Goal: Task Accomplishment & Management: Complete application form

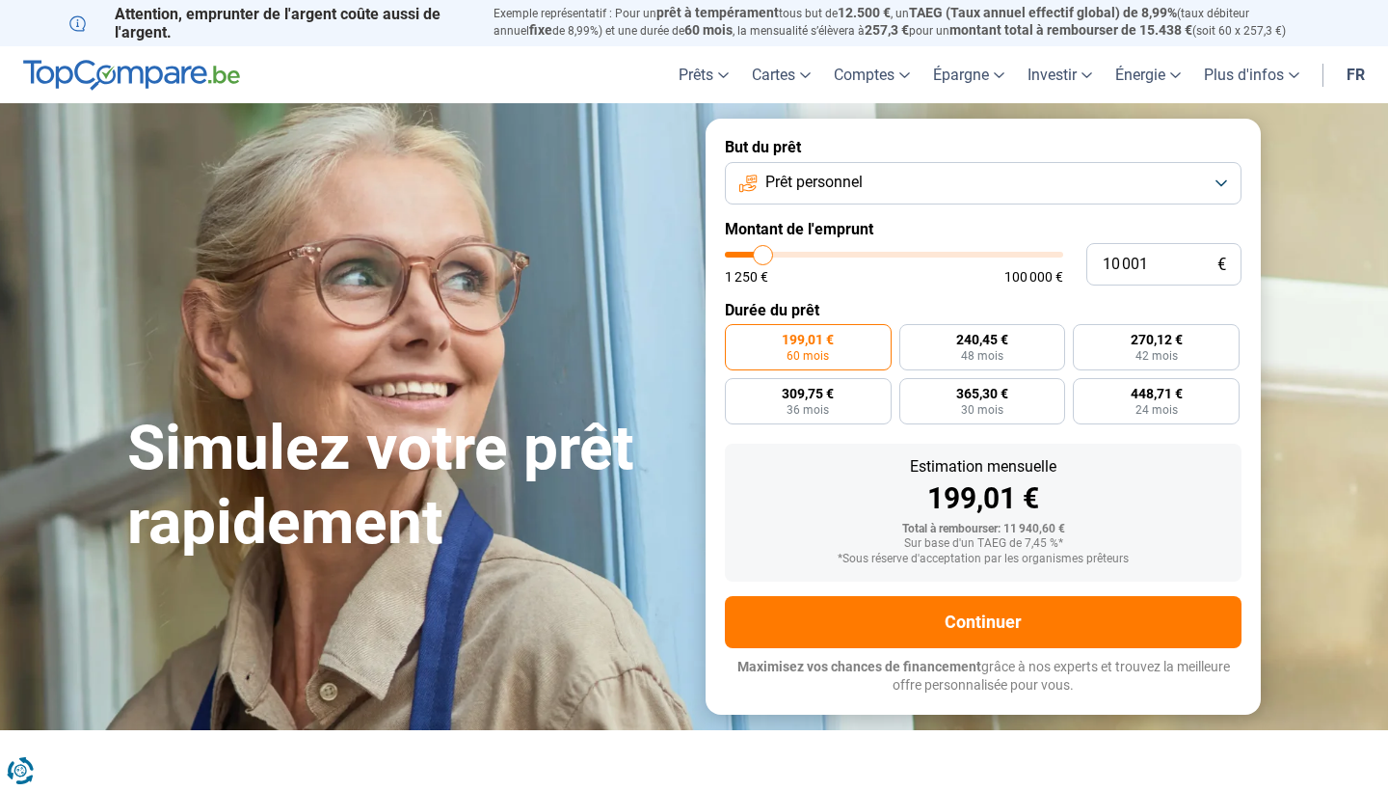
click at [904, 173] on button "Prêt personnel" at bounding box center [983, 183] width 517 height 42
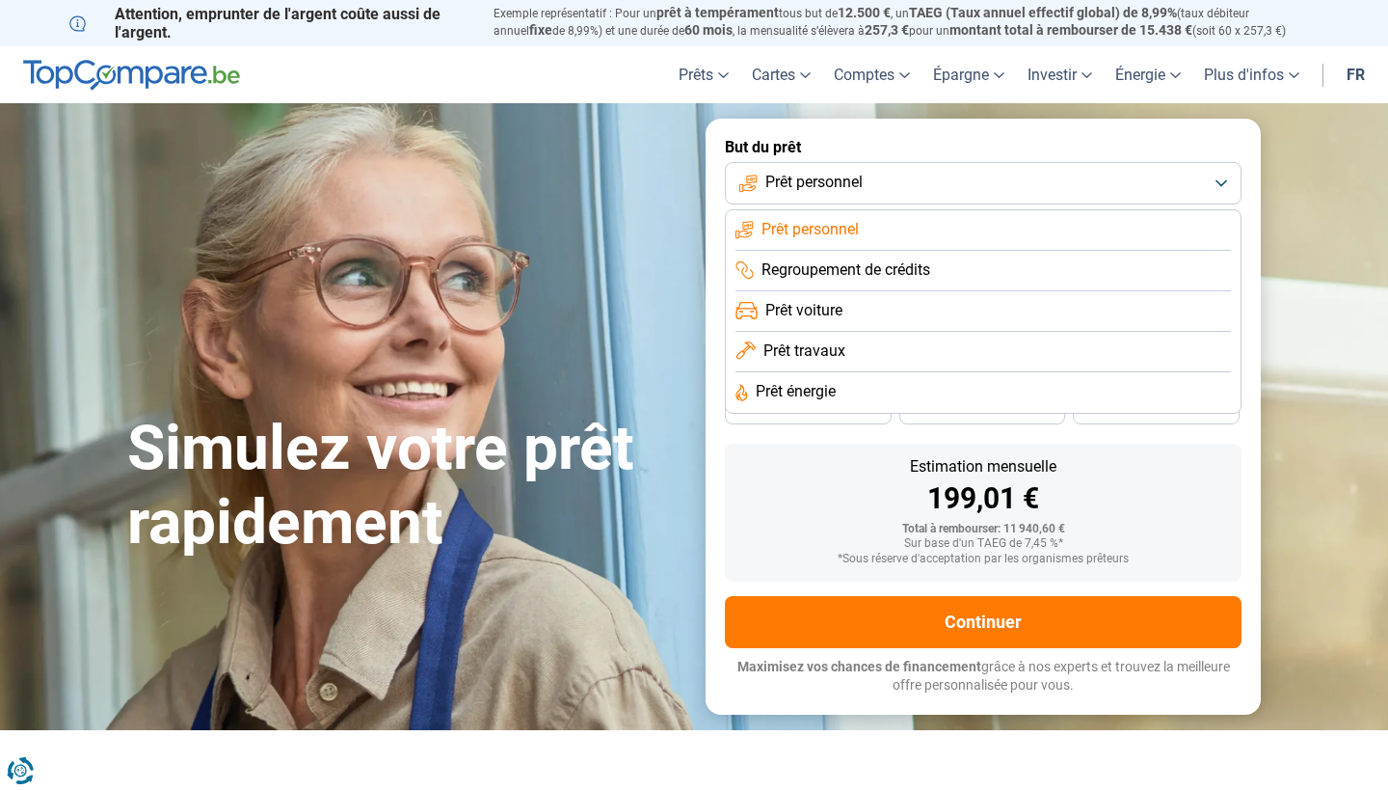
click at [904, 174] on button "Prêt personnel" at bounding box center [983, 183] width 517 height 42
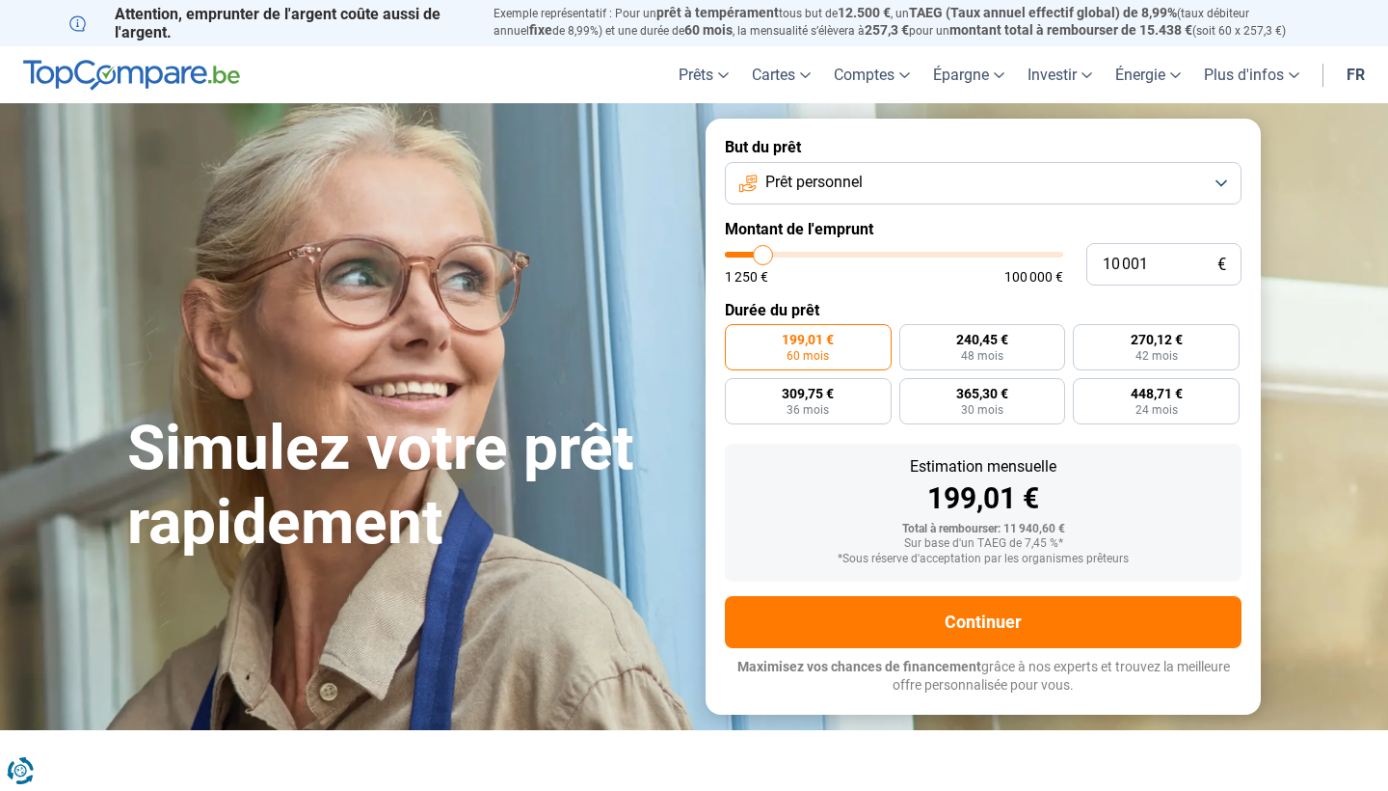
type input "10 250"
type input "10250"
type input "10 500"
type input "10500"
type input "10 750"
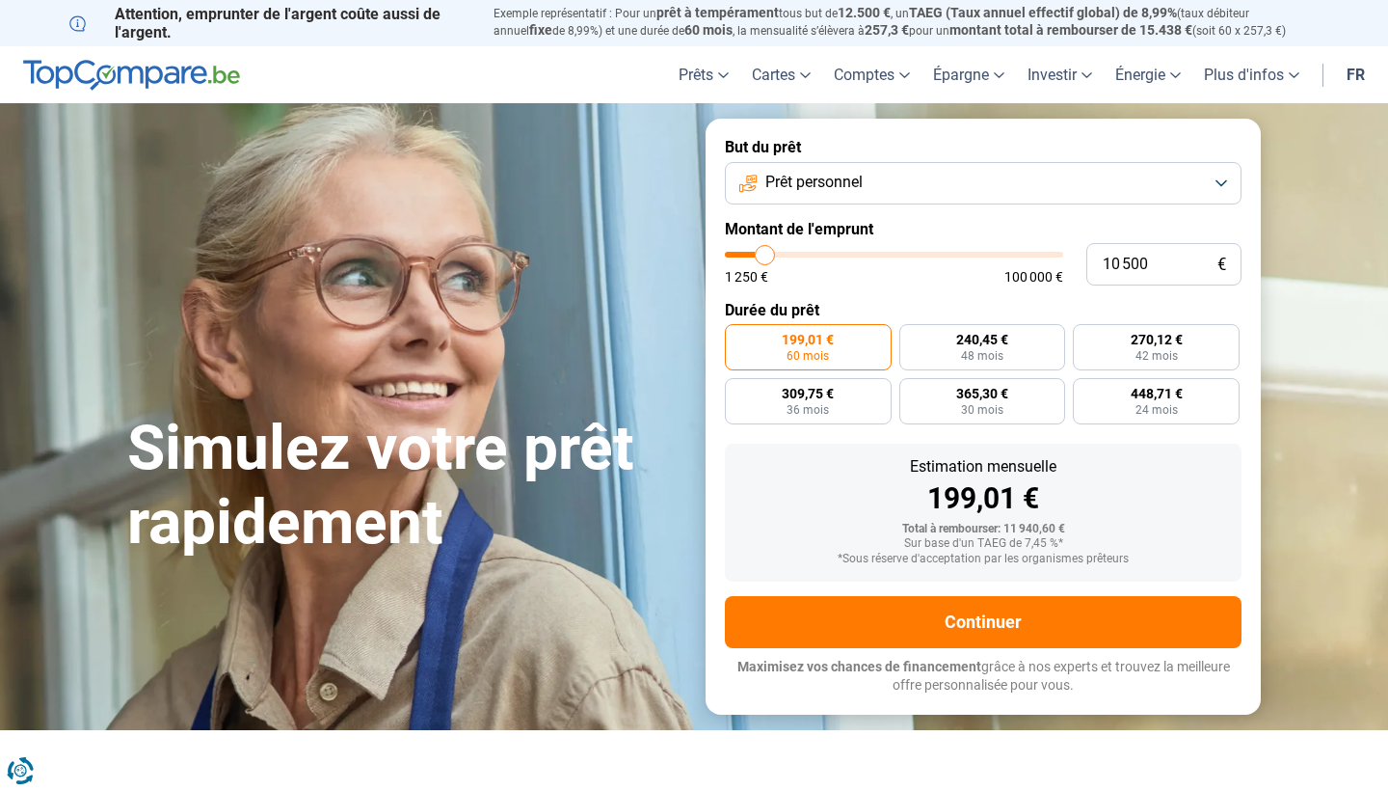
type input "10750"
type input "11 000"
type input "11000"
type input "11 250"
type input "11250"
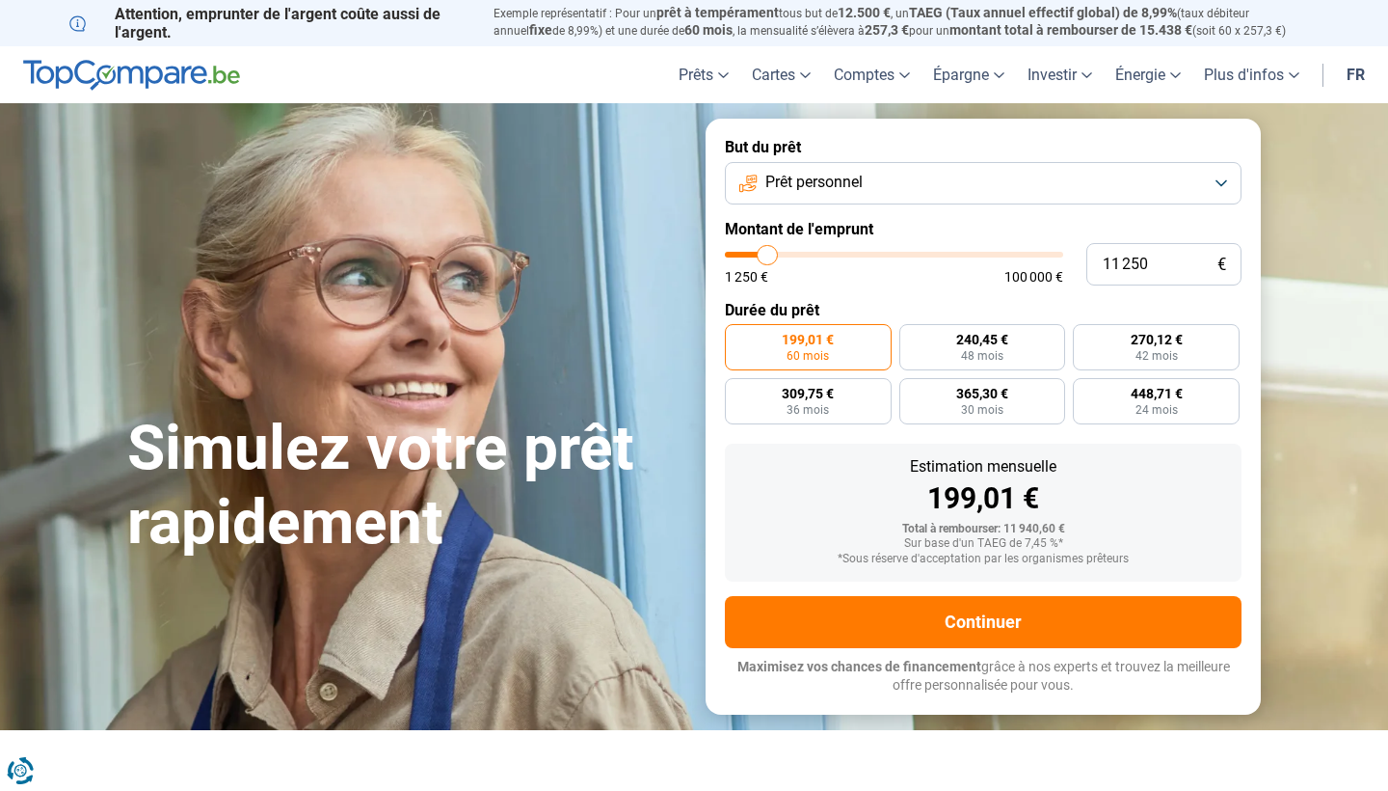
type input "11 750"
type input "11750"
type input "12 000"
type input "12000"
type input "12 250"
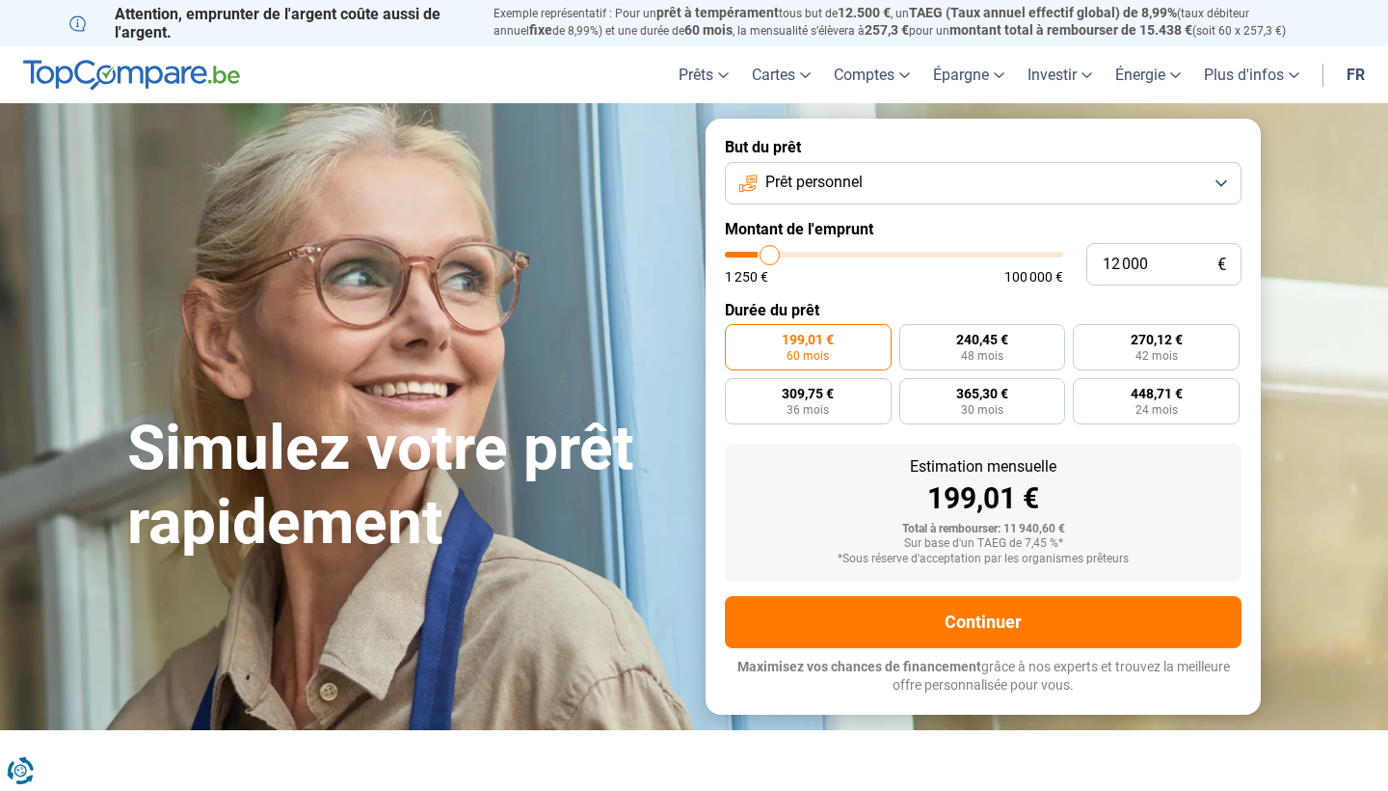
type input "12250"
type input "12 500"
type input "12500"
type input "12 750"
type input "12750"
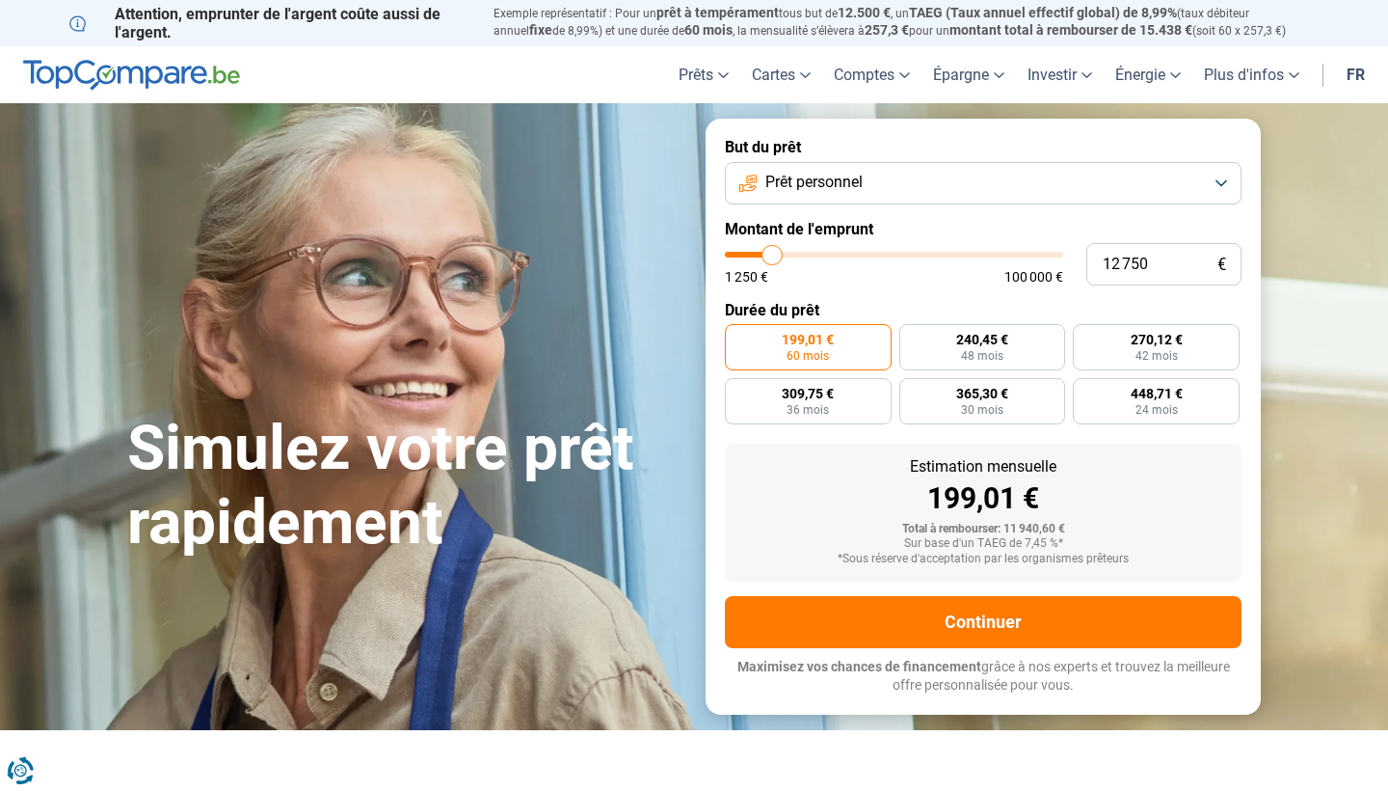
type input "13 250"
type input "13250"
type input "13 500"
type input "13500"
type input "13 750"
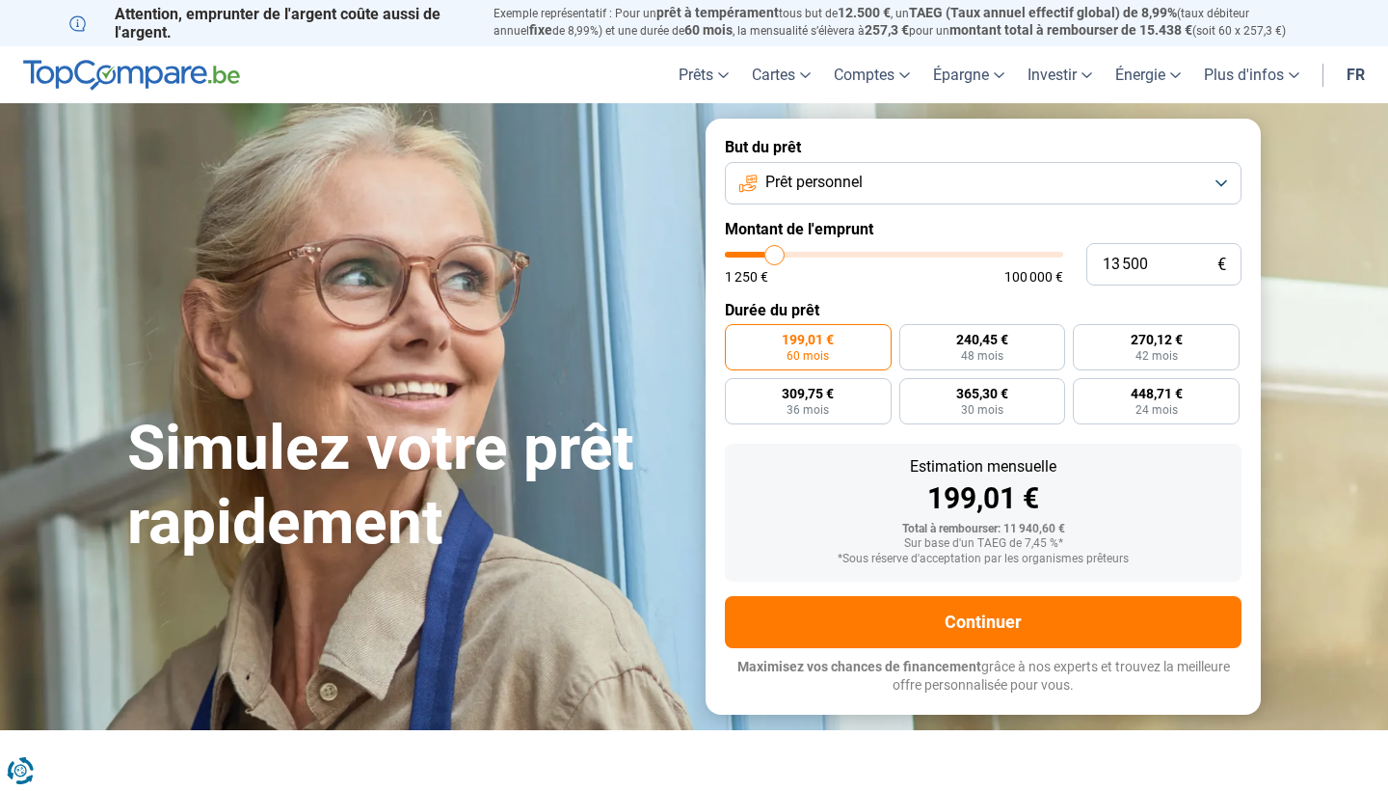
type input "13750"
type input "14 000"
type input "14000"
type input "14 250"
type input "14250"
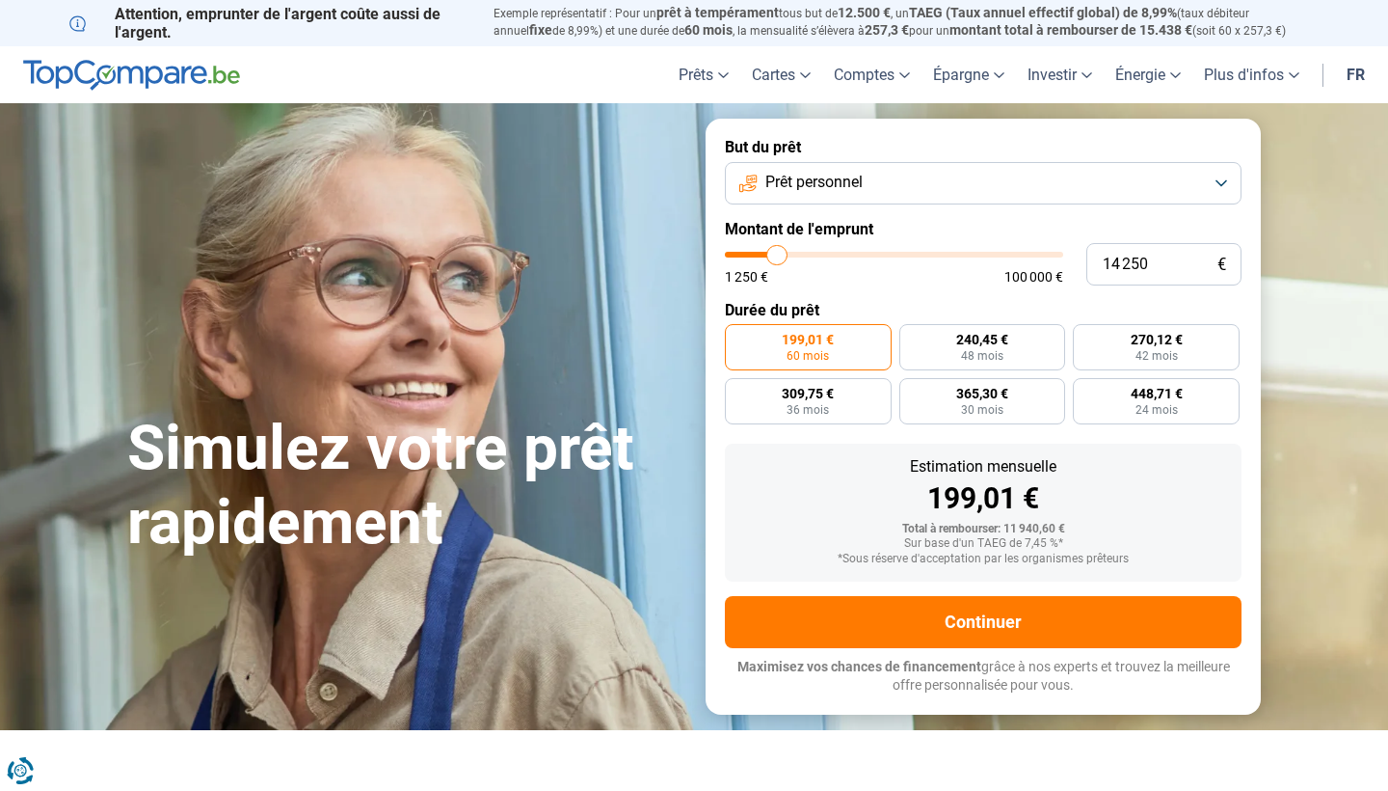
type input "14 750"
type input "14750"
type input "15 000"
type input "15000"
type input "15 250"
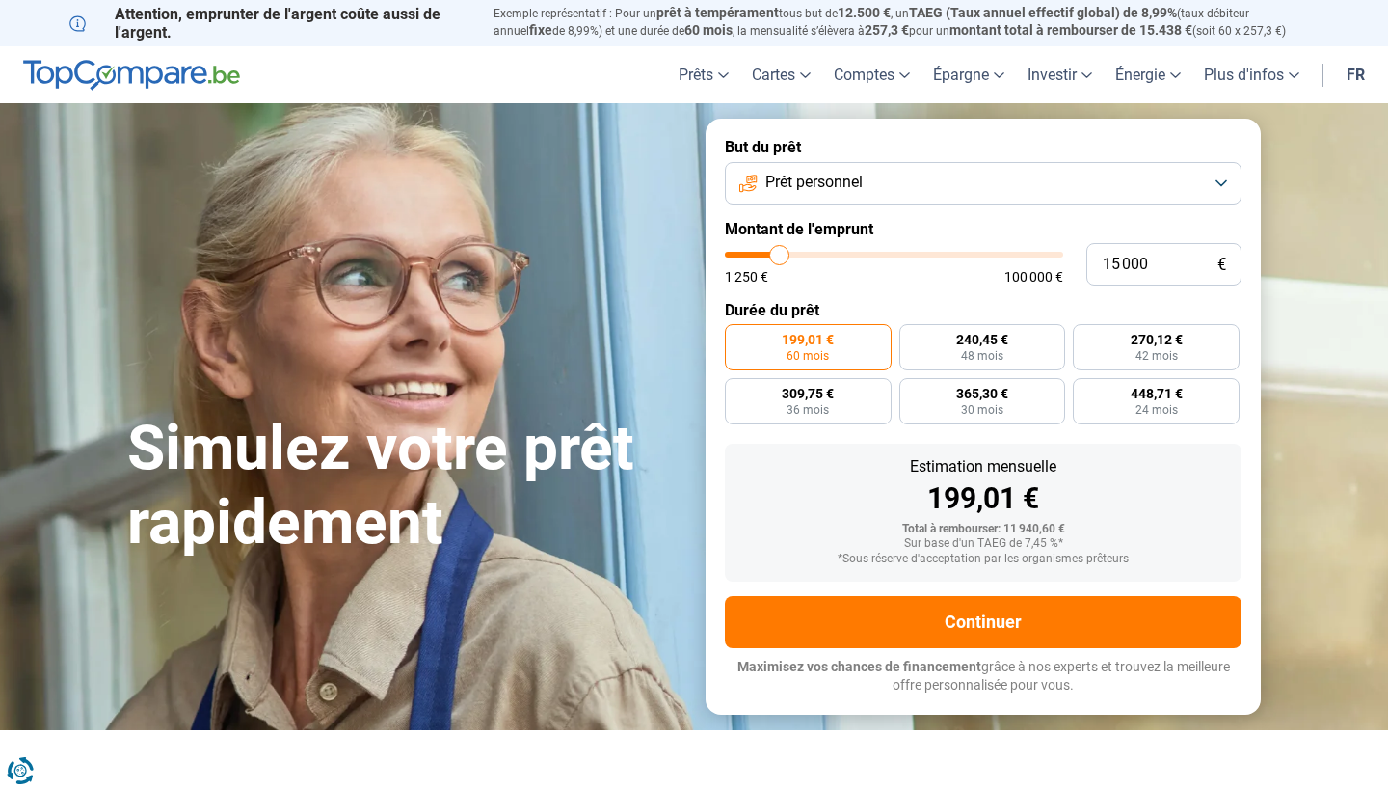
type input "15250"
type input "15 500"
type input "15500"
type input "15 750"
type input "15750"
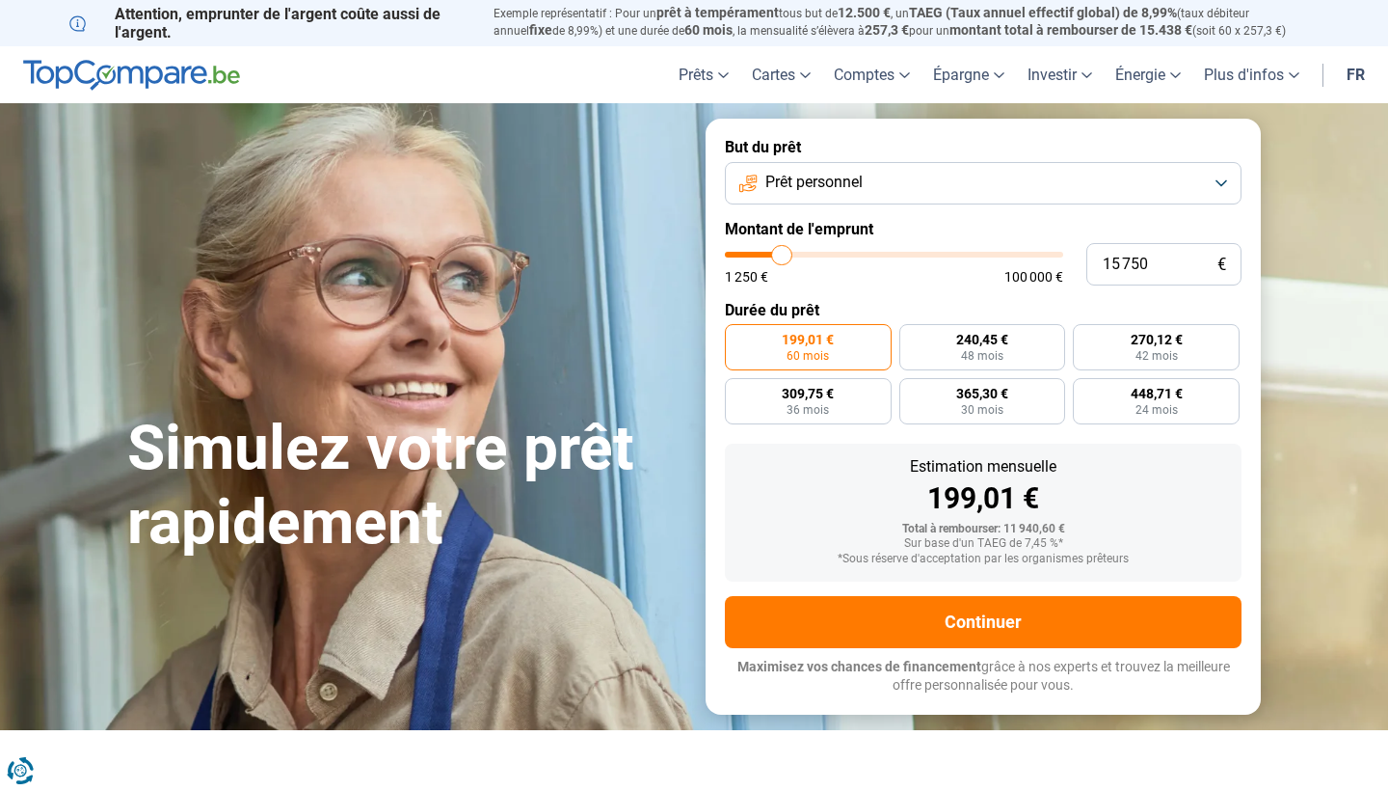
type input "16 250"
type input "16250"
type input "16 500"
type input "16500"
type input "16 750"
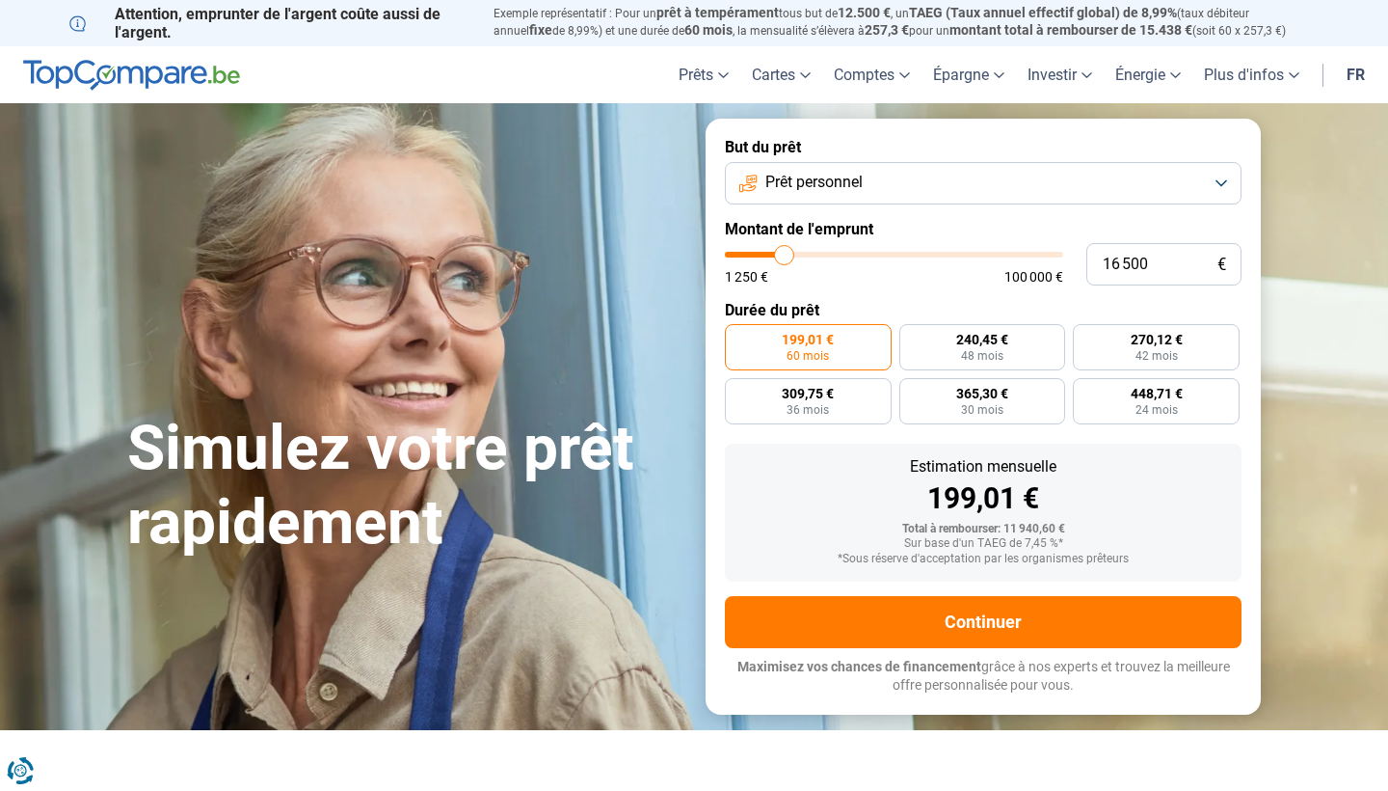
type input "16750"
type input "17 000"
type input "17000"
type input "17 250"
type input "17250"
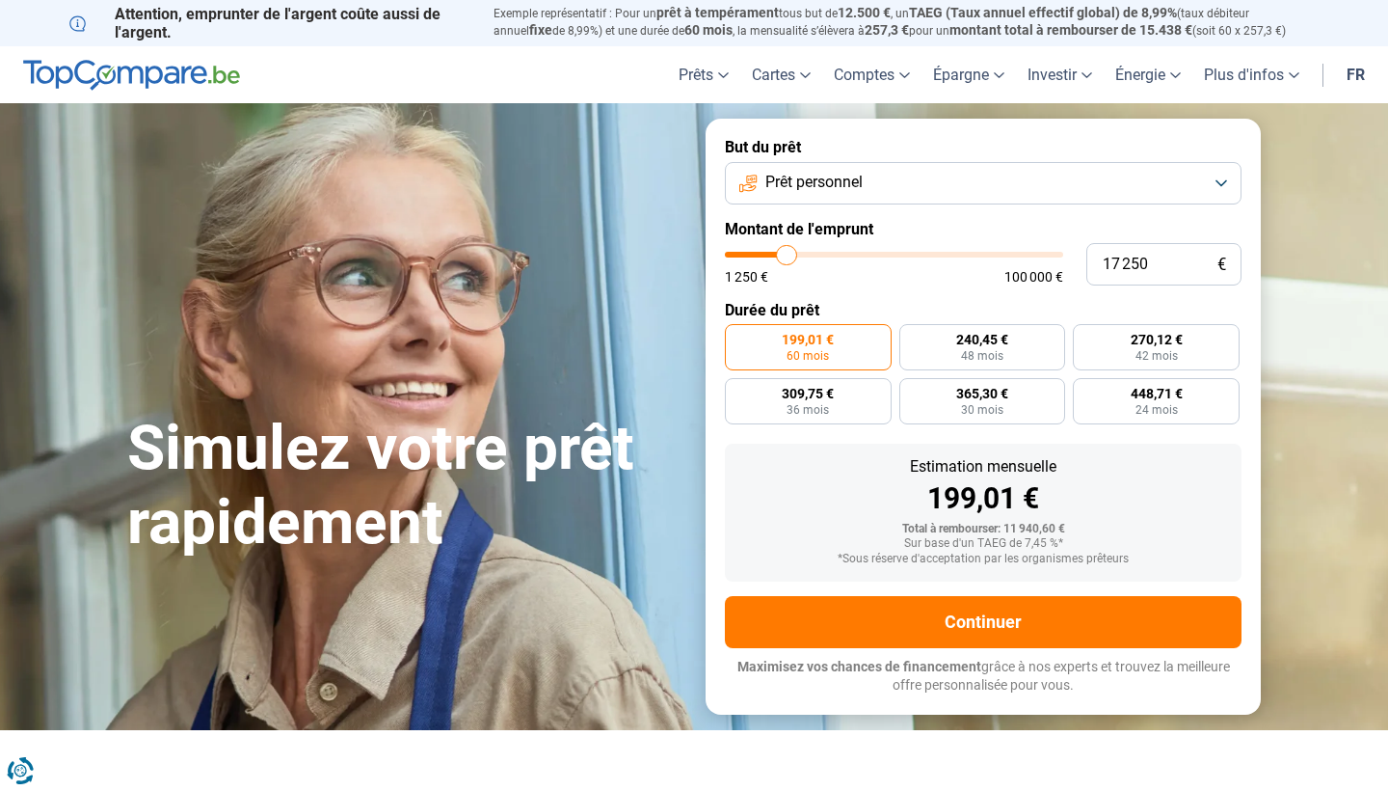
type input "17 750"
type input "17750"
type input "18 000"
type input "18000"
type input "18 250"
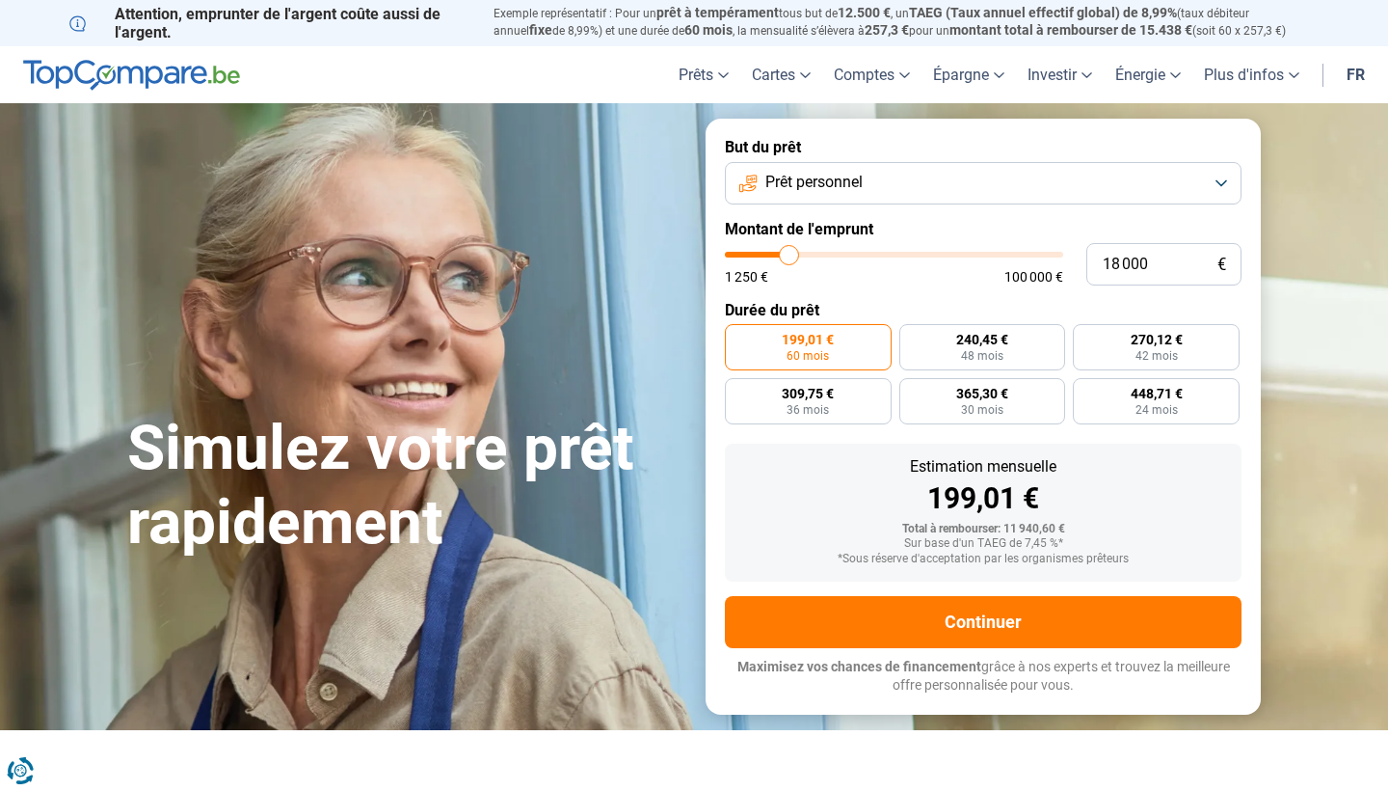
type input "18250"
type input "18 500"
type input "18500"
type input "18 750"
type input "18750"
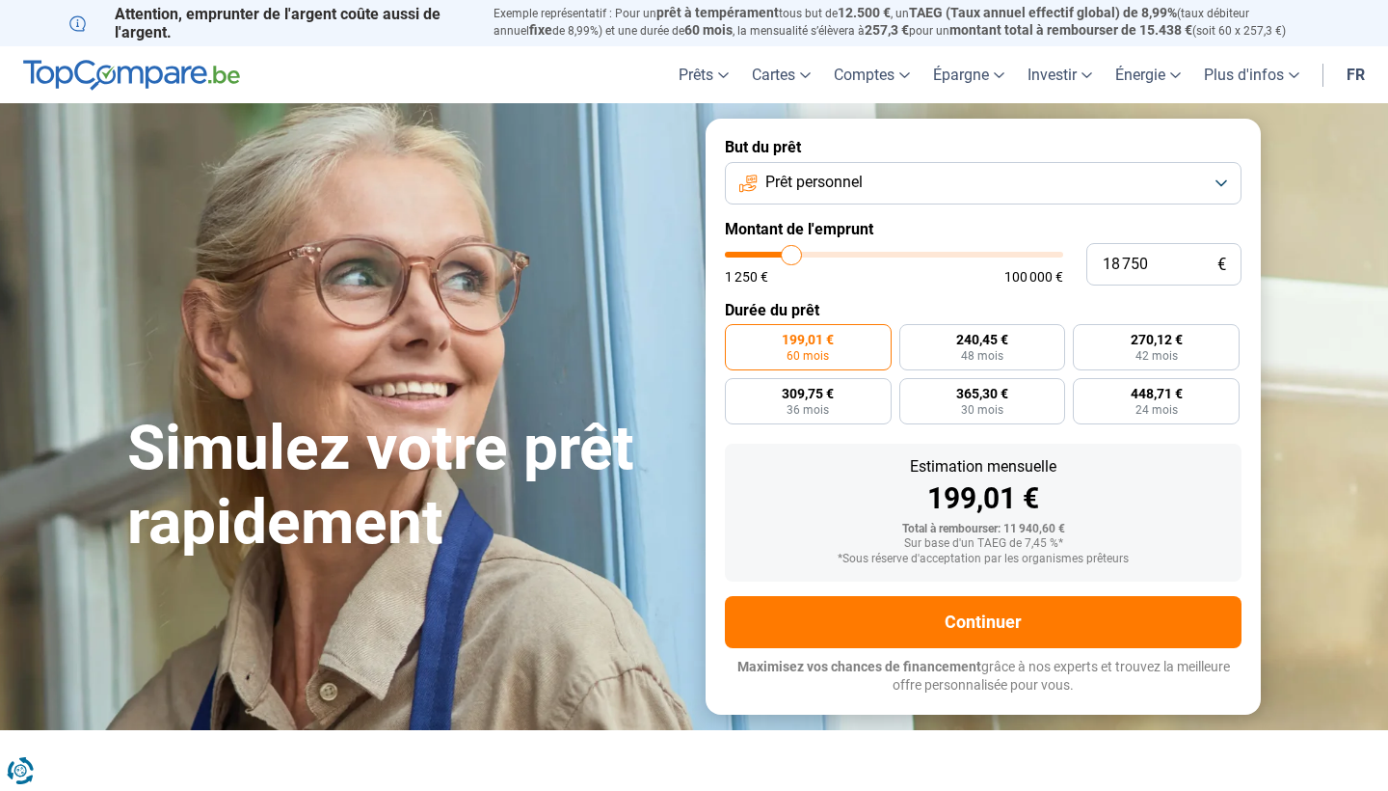
type input "19 250"
type input "19250"
type input "19 500"
type input "19500"
type input "19 750"
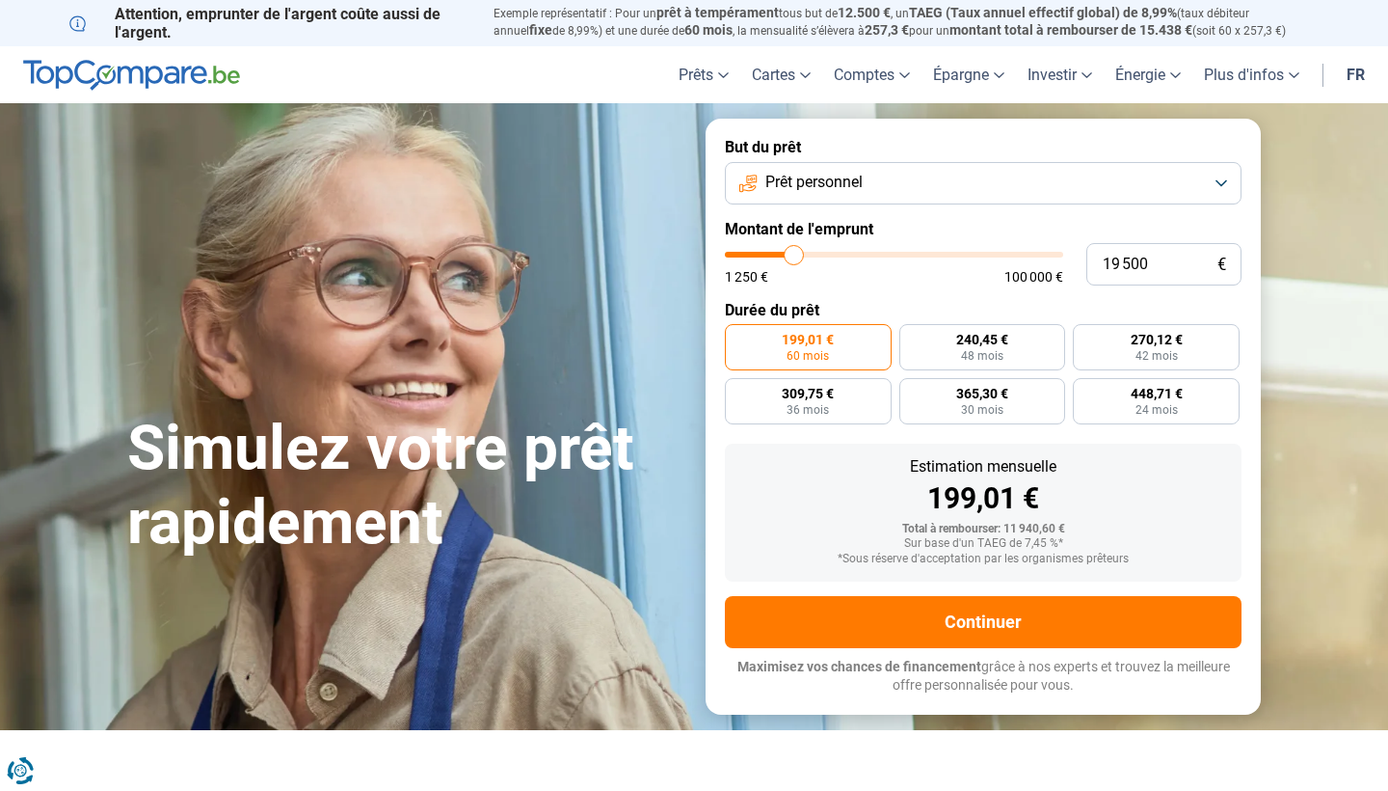
type input "19750"
type input "20 000"
type input "20000"
type input "20 500"
type input "20500"
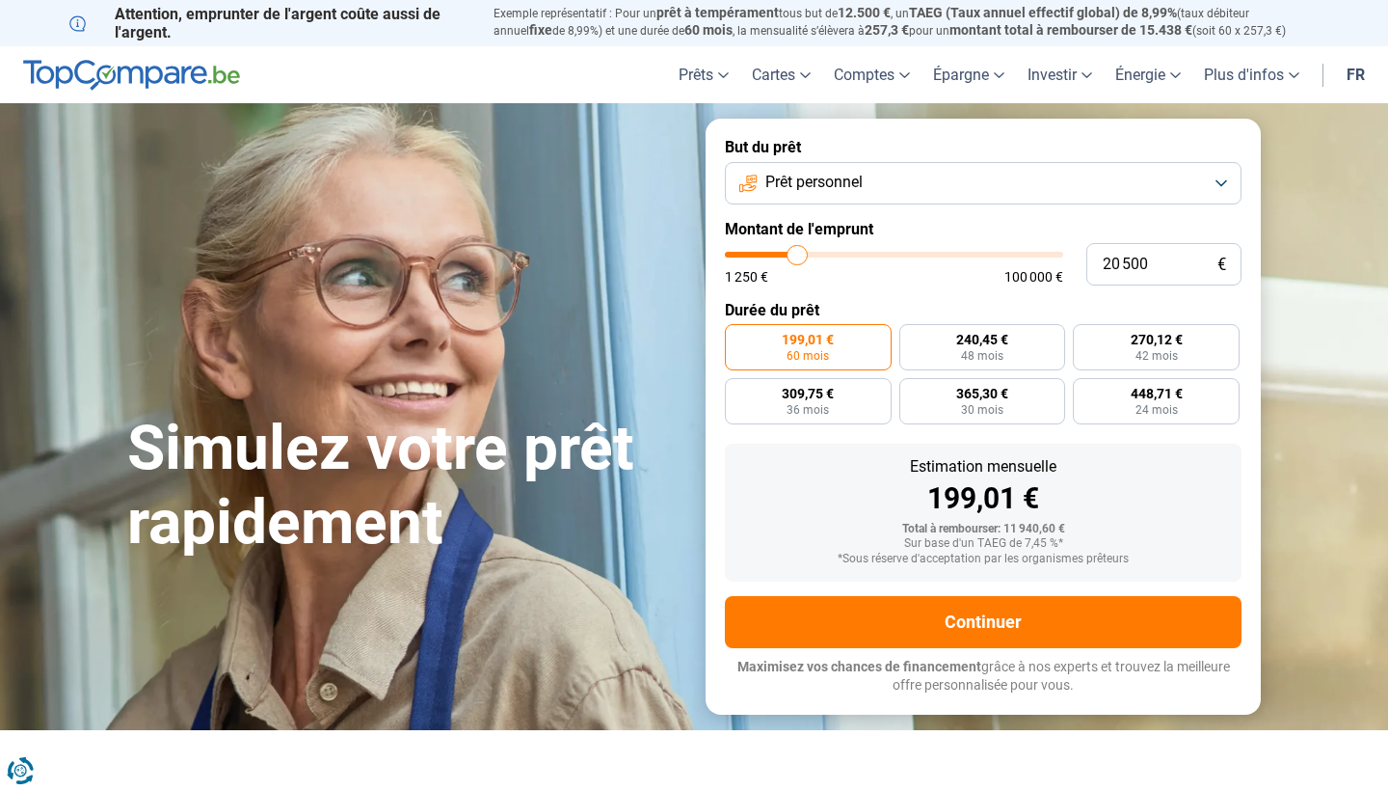
type input "20 750"
type input "20750"
type input "21 000"
type input "21000"
type input "21 250"
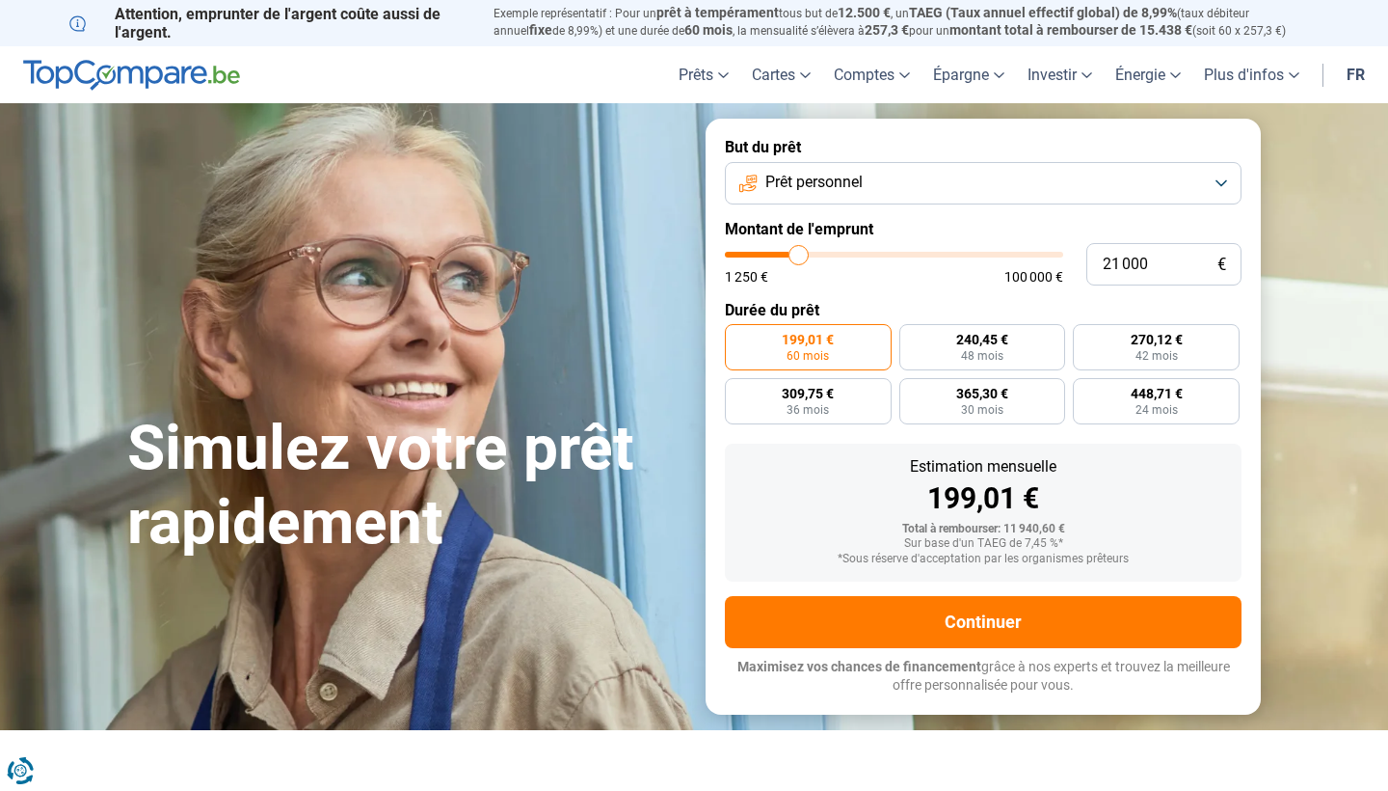
type input "21250"
type input "21 500"
type input "21500"
type input "22 000"
type input "22000"
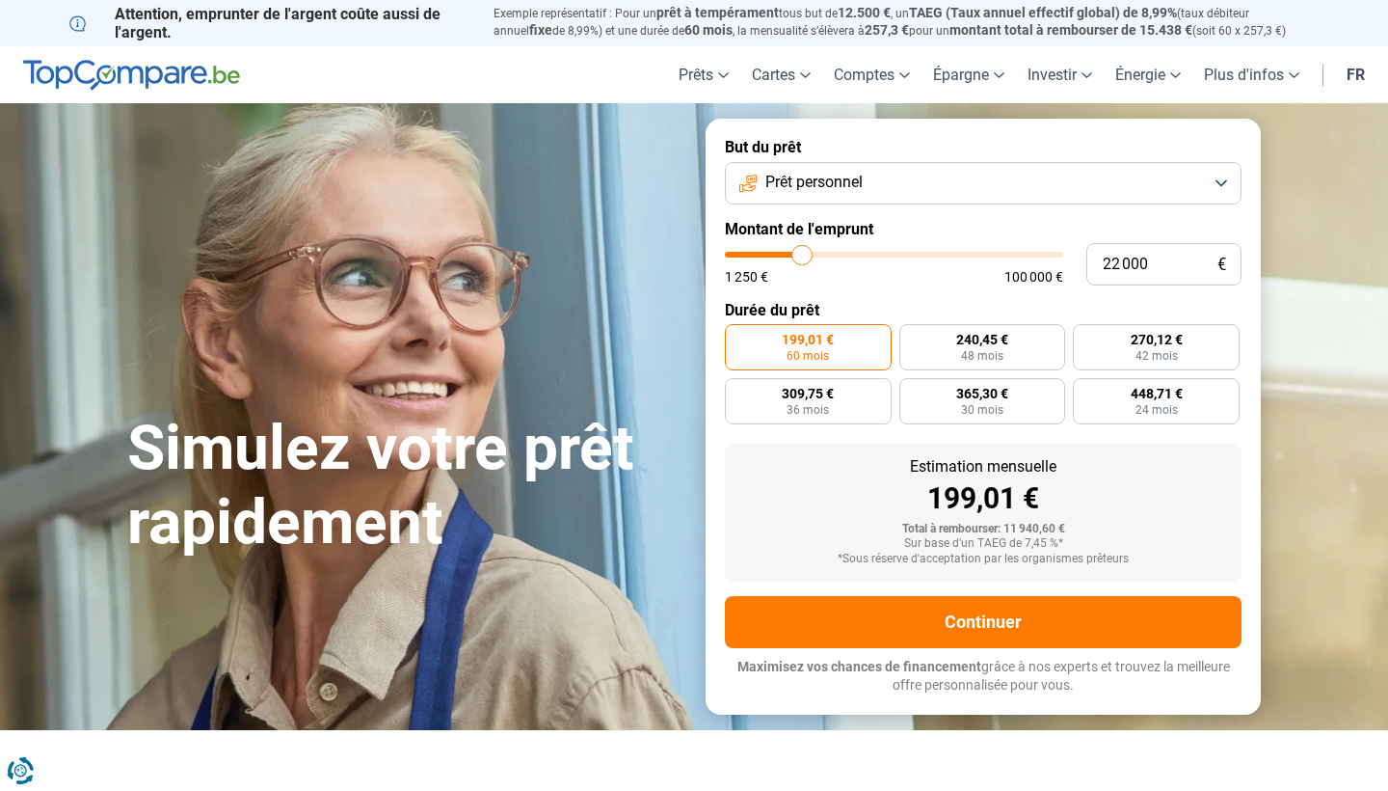
type input "22 250"
type input "22250"
type input "22 500"
type input "22500"
type input "22 750"
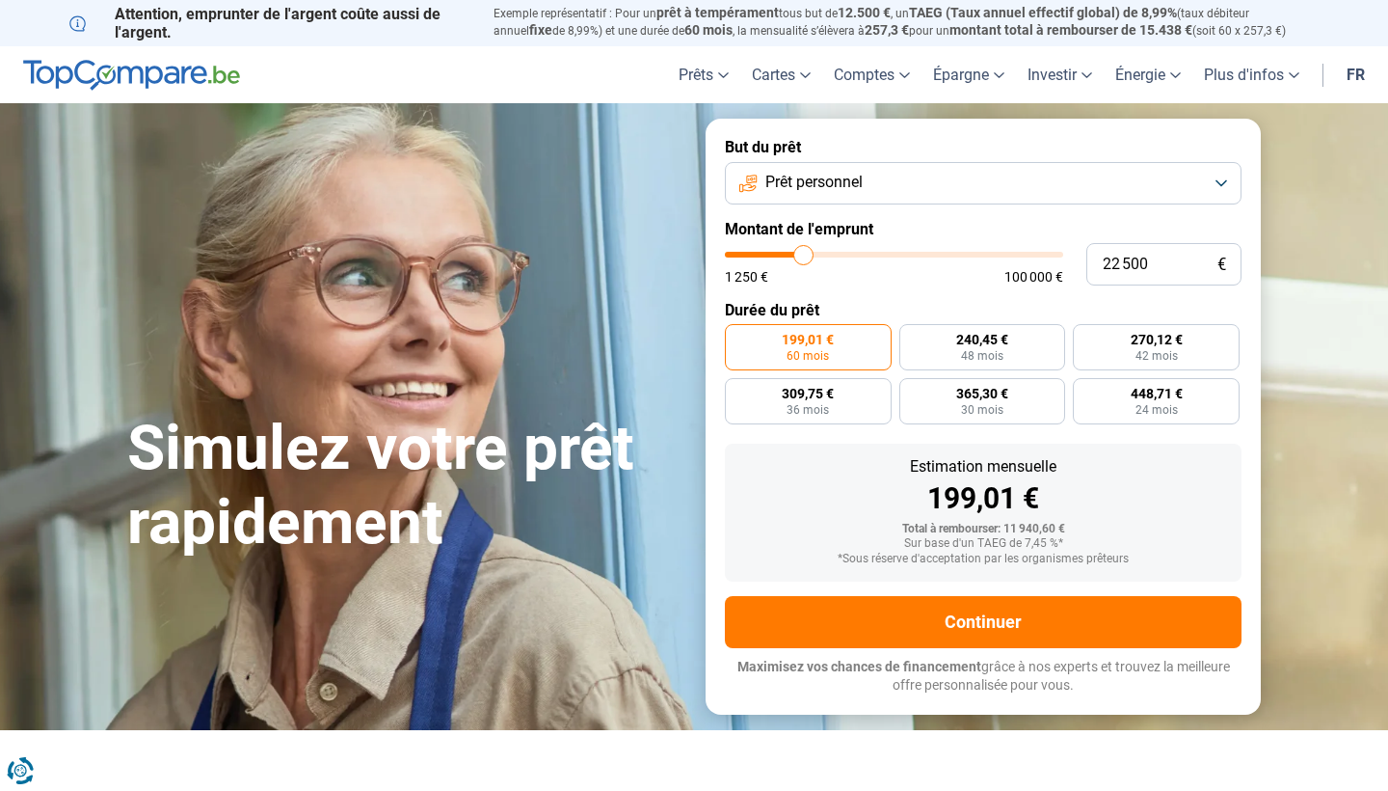
type input "22750"
type input "23 000"
type input "23000"
type input "23 250"
type input "23250"
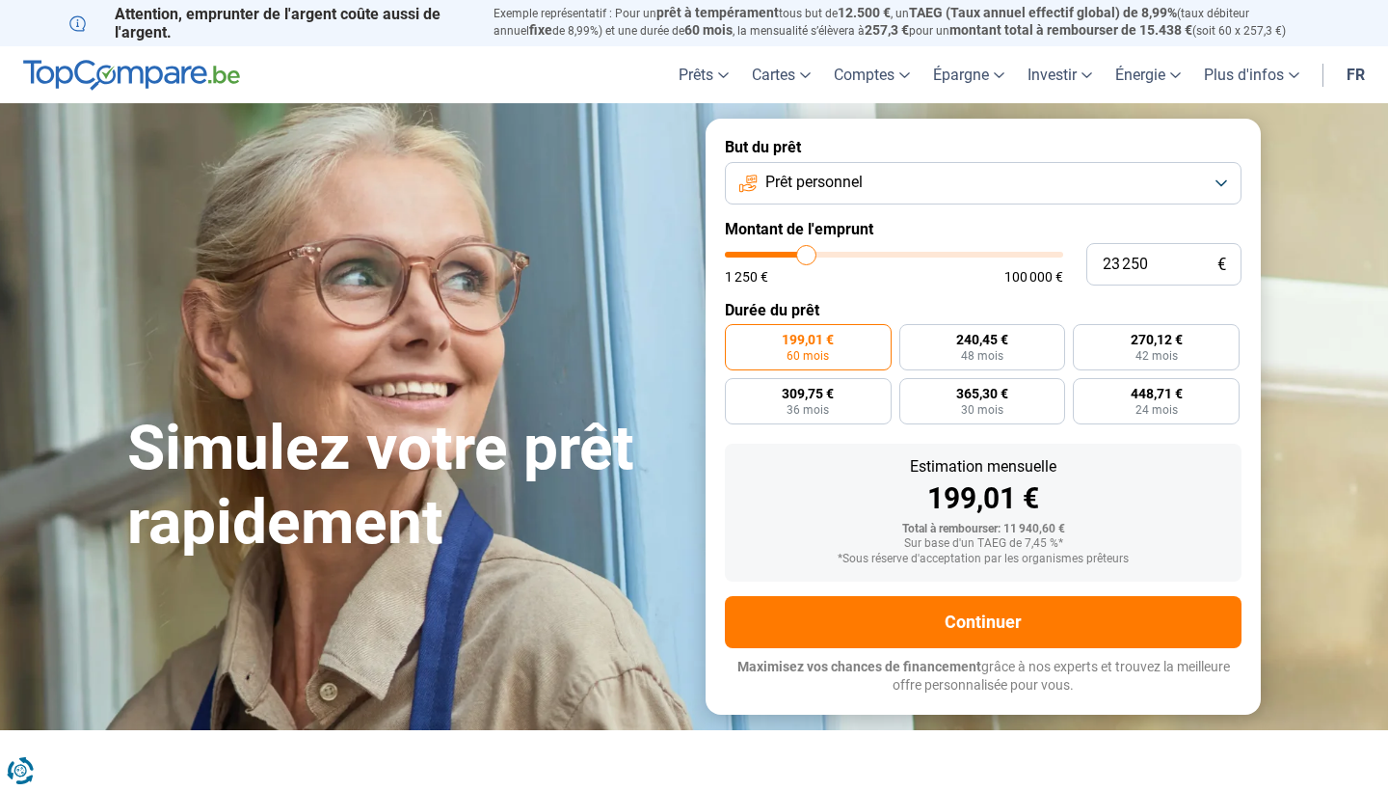
type input "23 500"
type input "23500"
type input "23 750"
type input "23750"
type input "24 000"
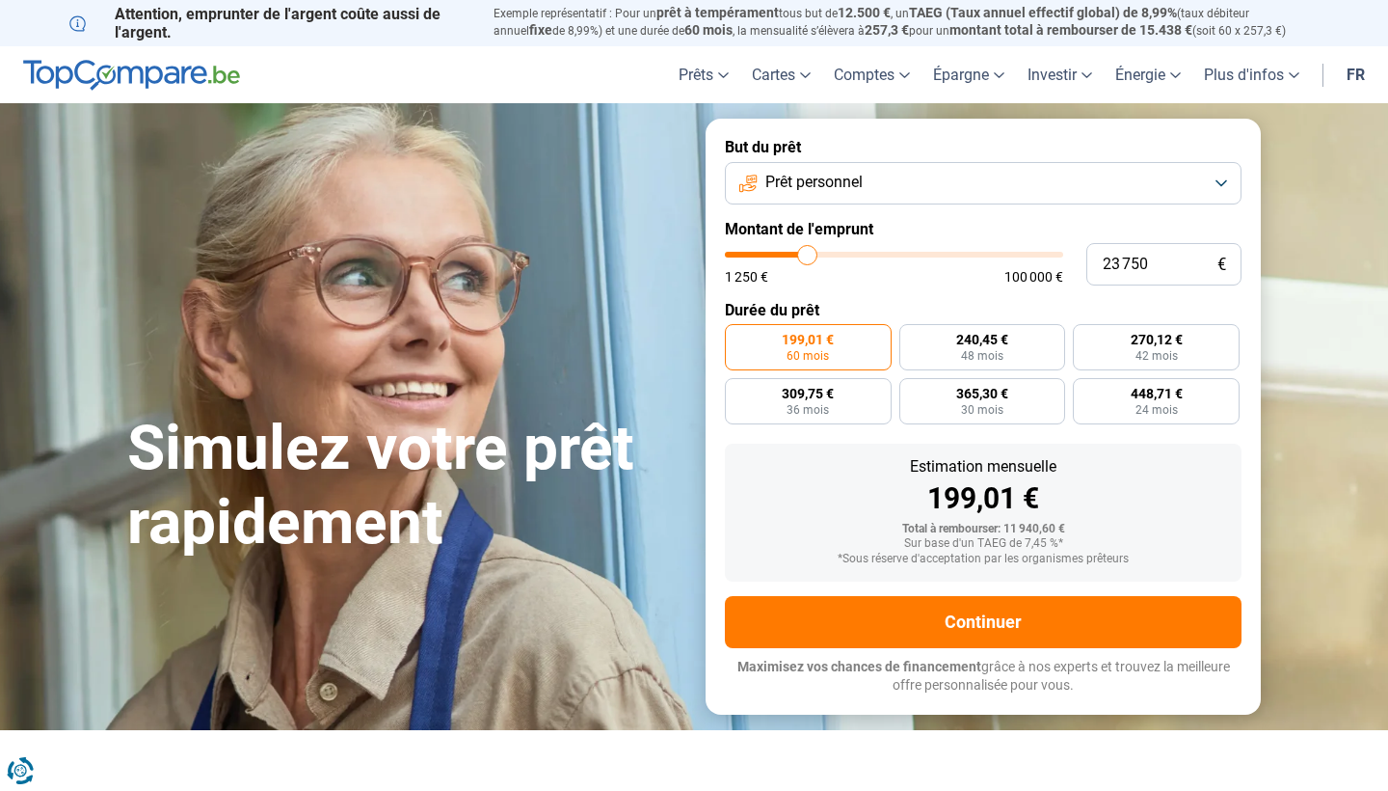
type input "24000"
type input "24 500"
type input "24500"
type input "24 750"
type input "24750"
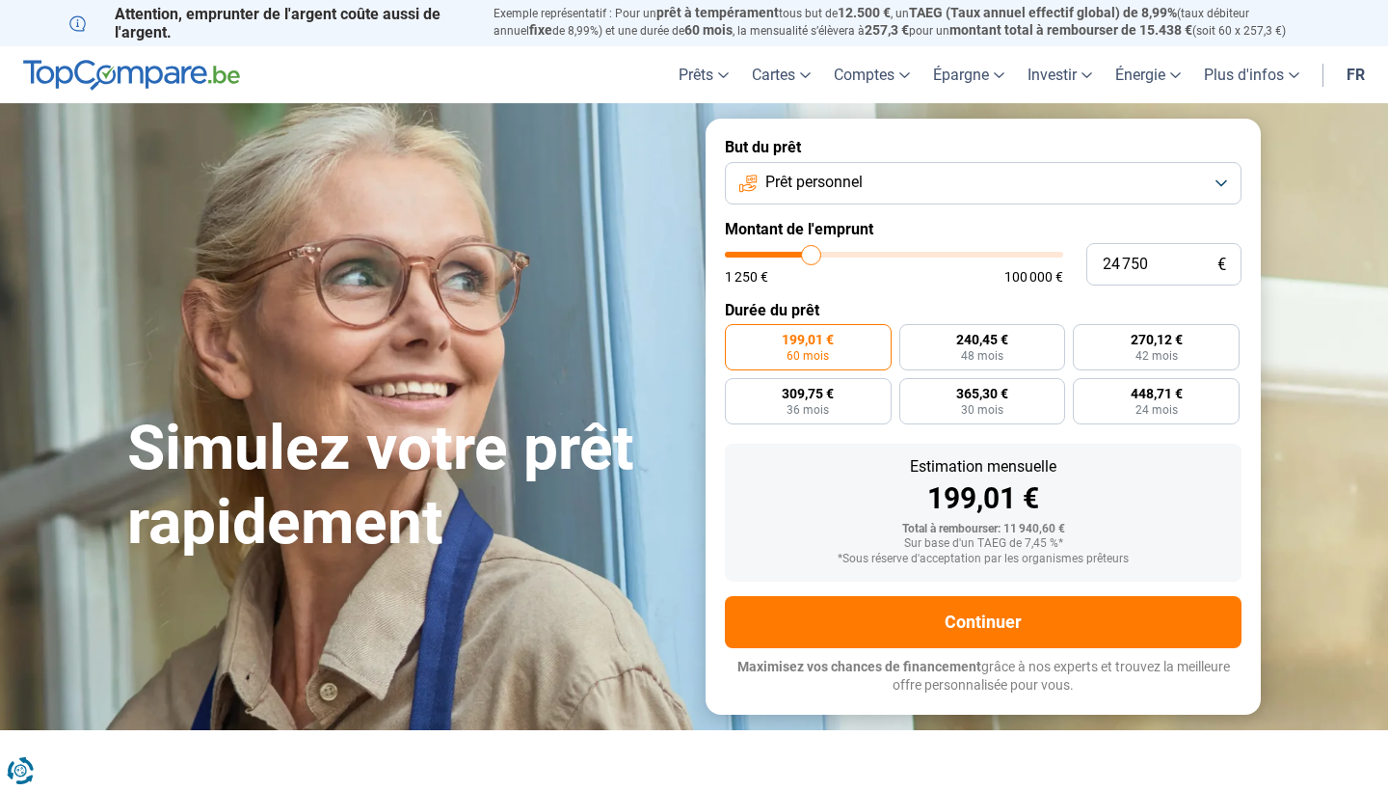
type input "25 000"
type input "25000"
type input "25 250"
type input "25250"
type input "25 500"
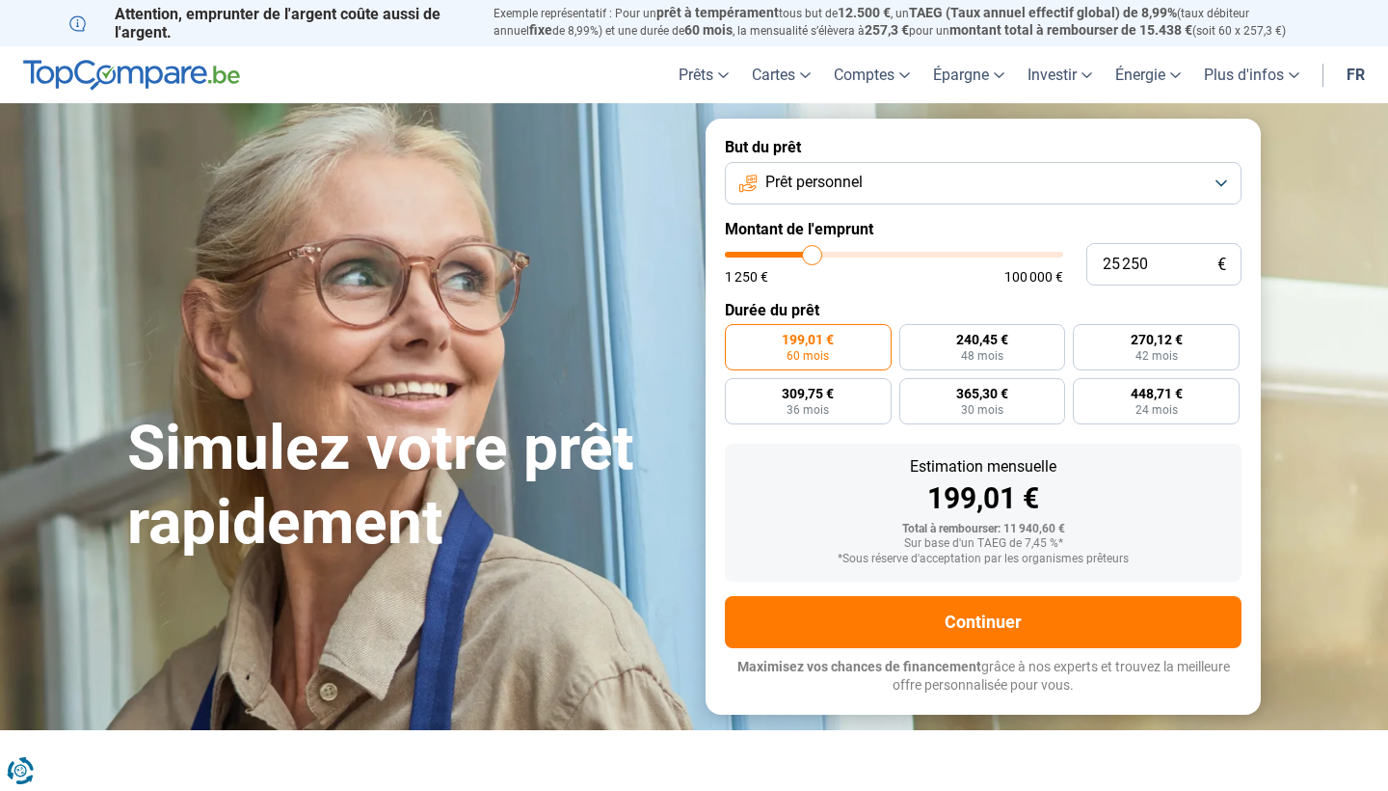
type input "25500"
type input "26 000"
type input "26000"
type input "26 250"
type input "26250"
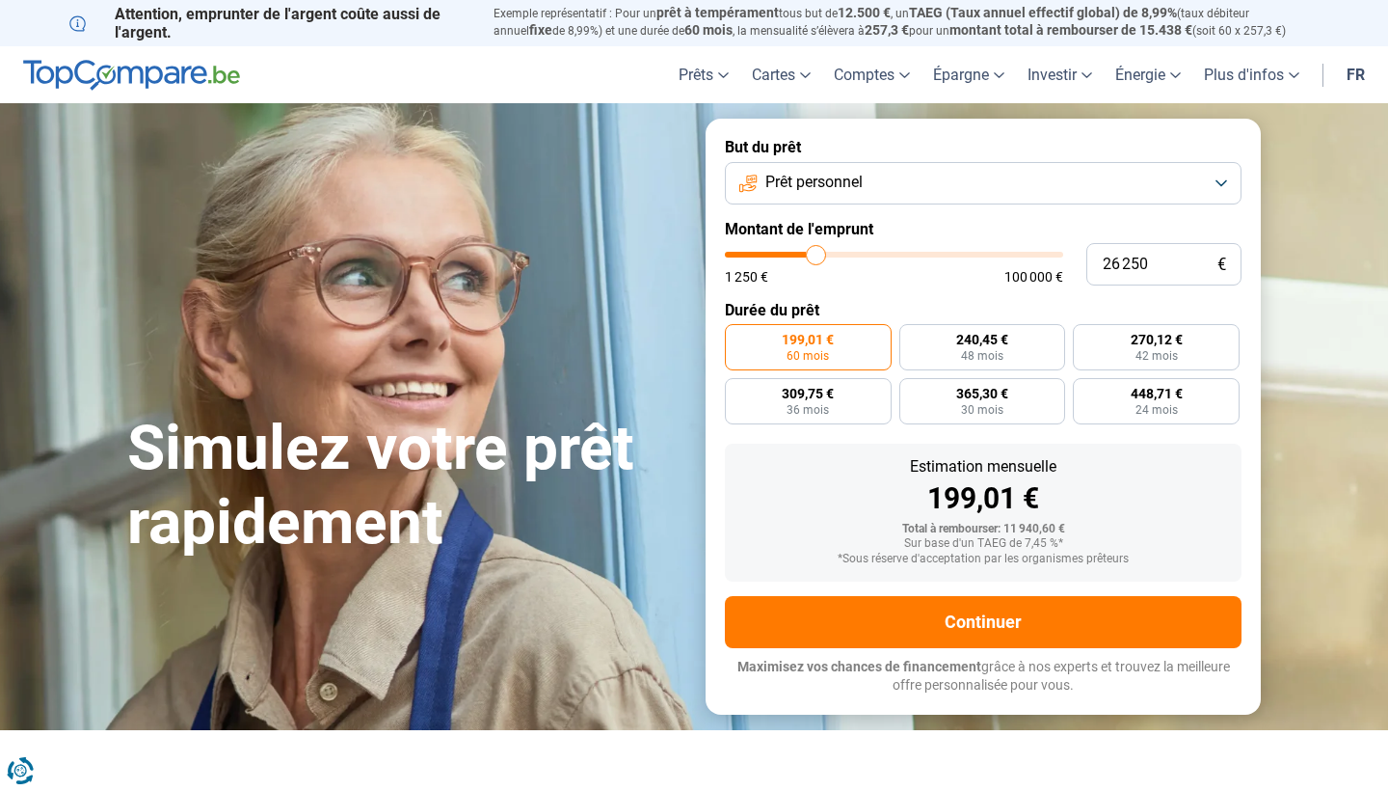
type input "26 500"
type input "26500"
type input "27 000"
type input "27000"
type input "27 500"
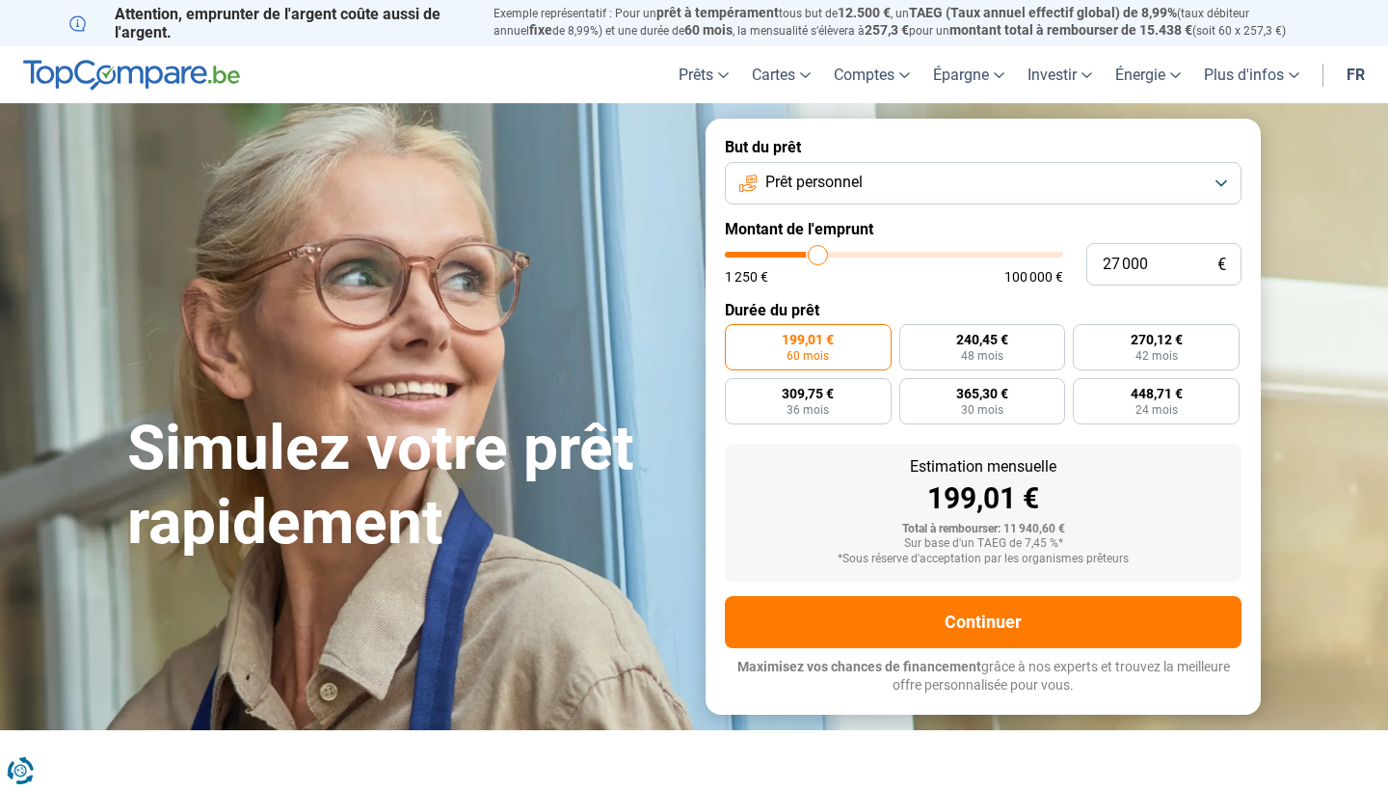
type input "27500"
type input "28 000"
type input "28000"
type input "28 500"
type input "28500"
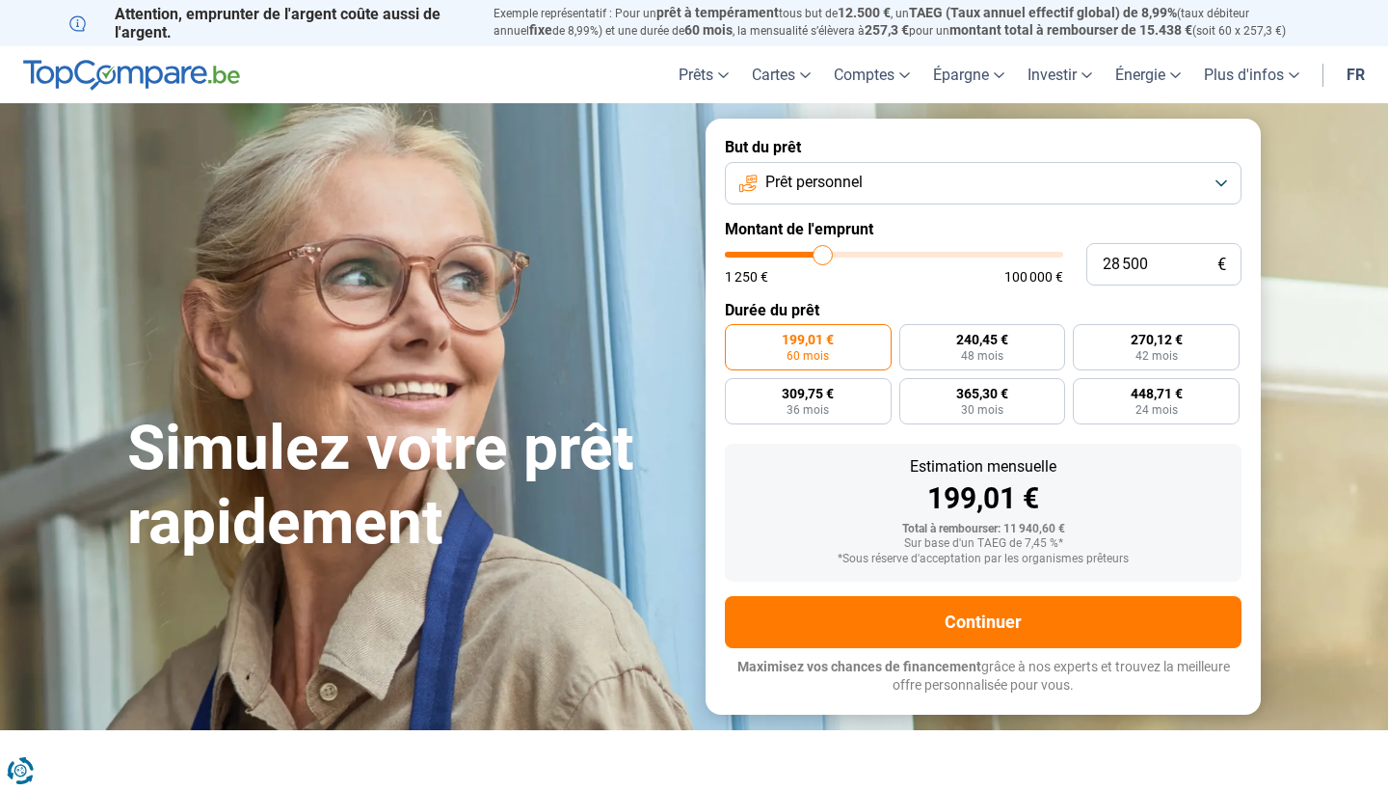
type input "29 250"
type input "29250"
type input "29 750"
type input "29750"
type input "30 500"
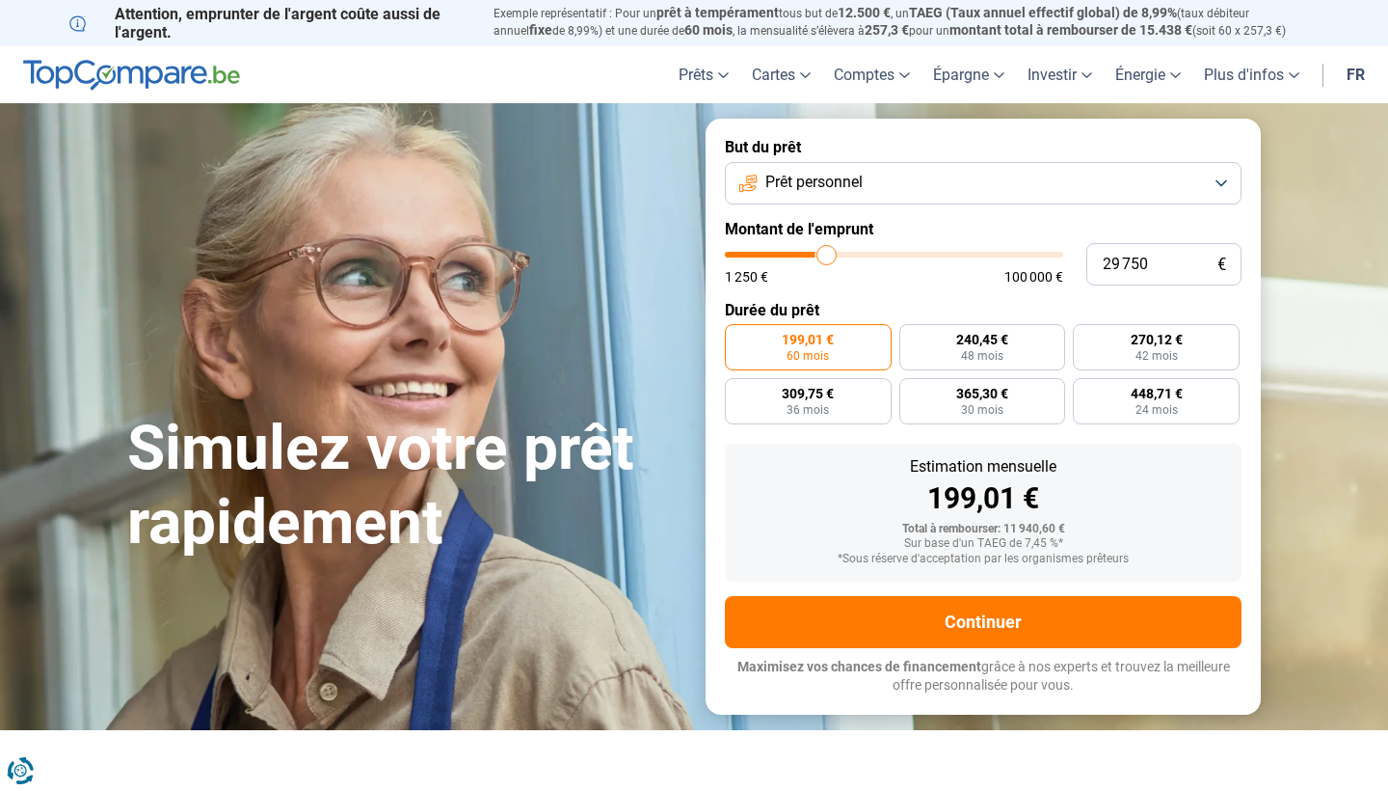
type input "30500"
type input "31 000"
type input "31000"
type input "32 000"
type input "32000"
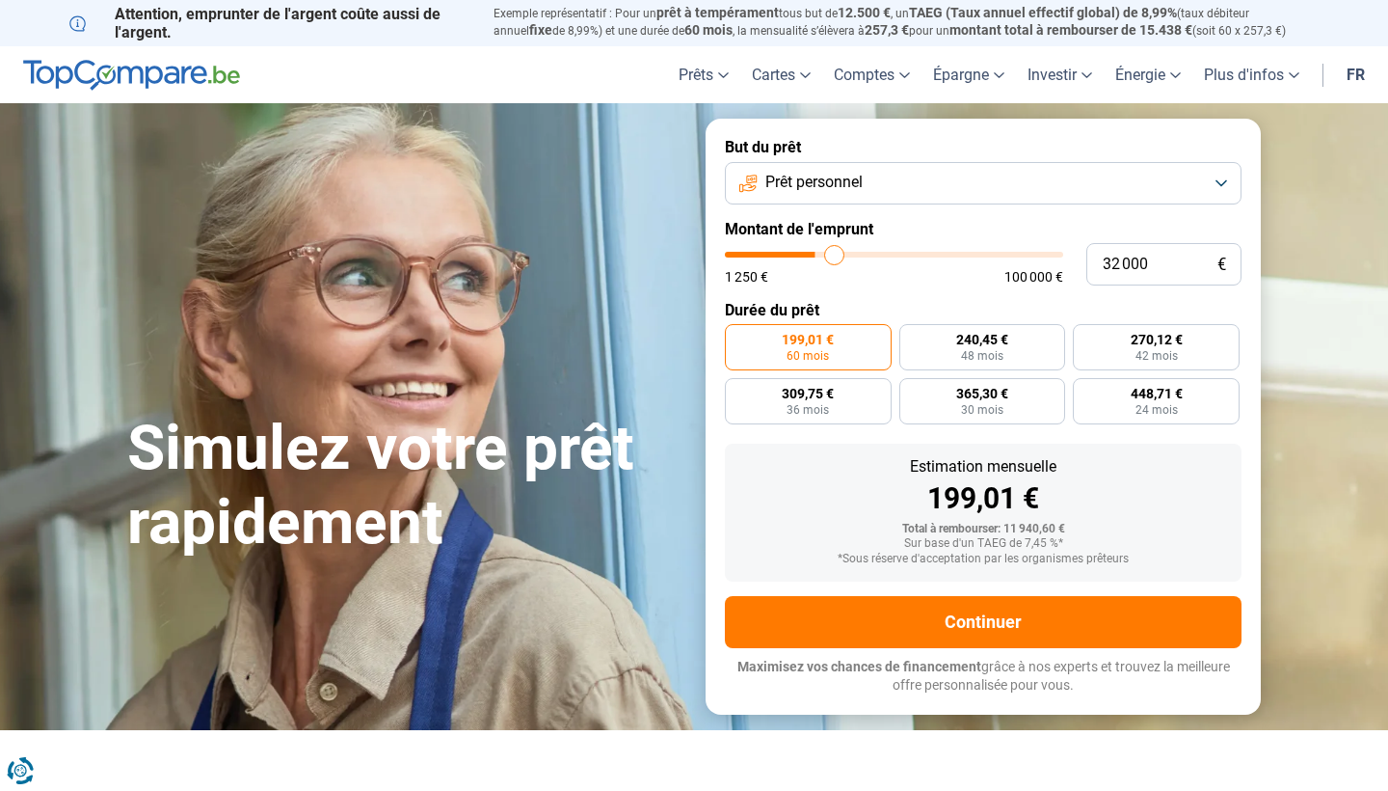
type input "32 250"
type input "32250"
type input "32 750"
type input "32750"
type input "33 000"
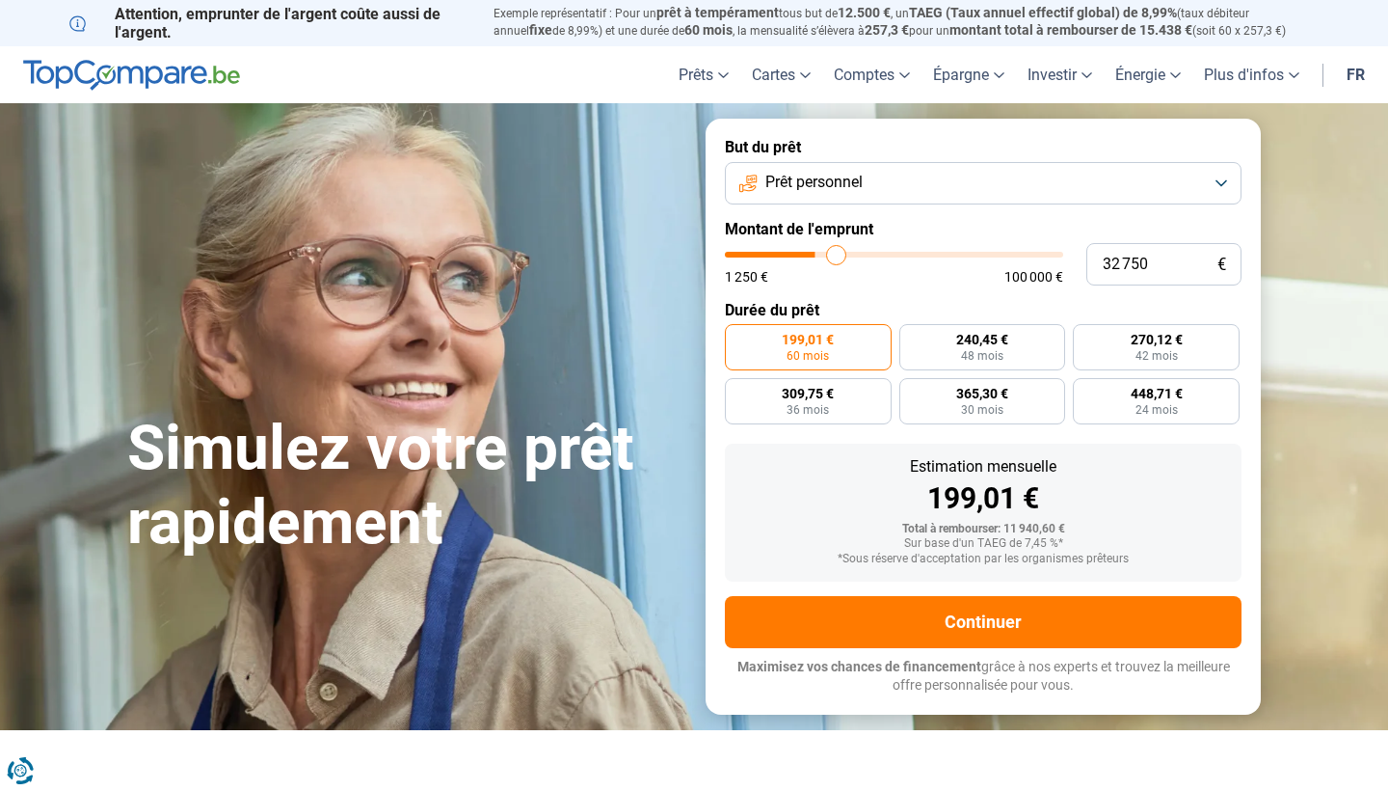
type input "33000"
type input "33 500"
type input "33500"
type input "33 750"
type input "33750"
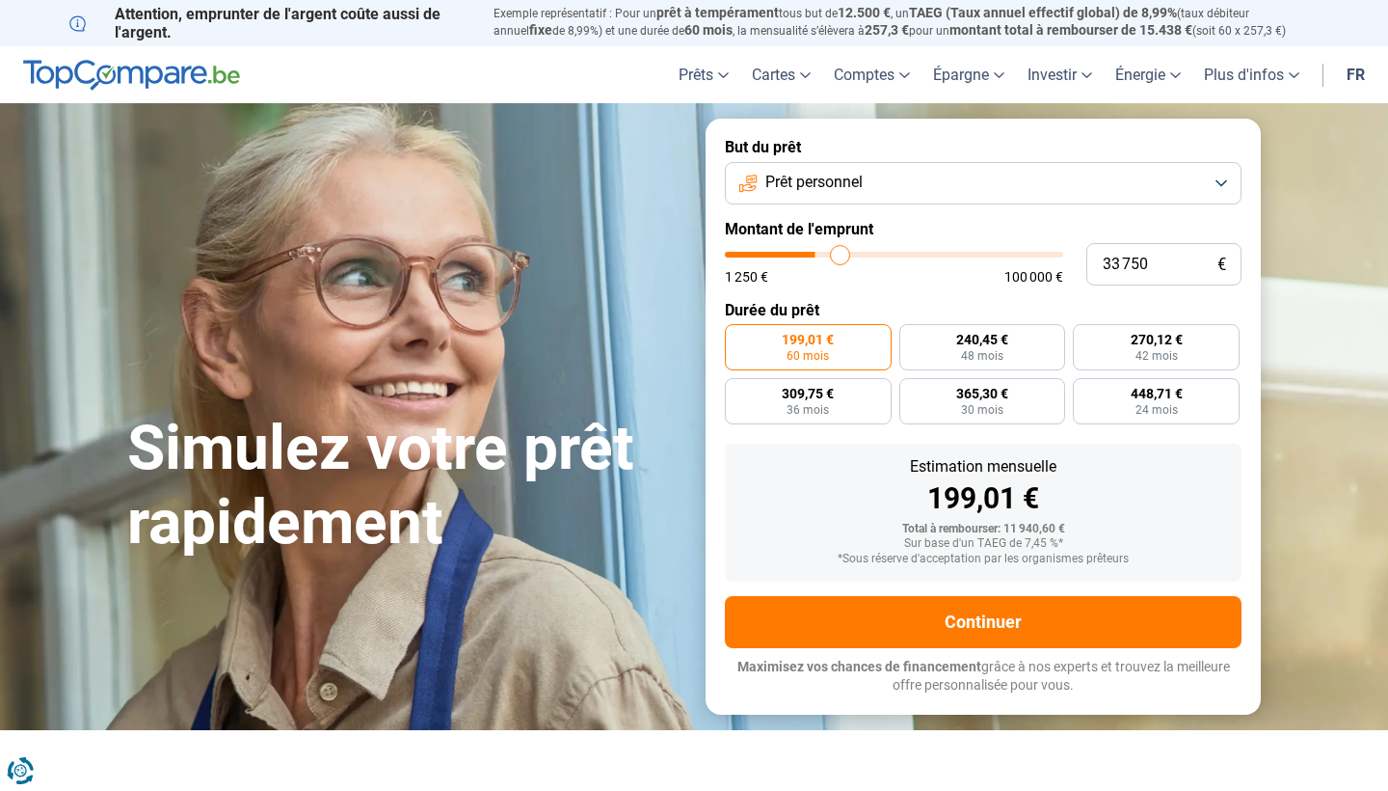
type input "34 000"
type input "34000"
type input "34 250"
type input "34250"
type input "34 500"
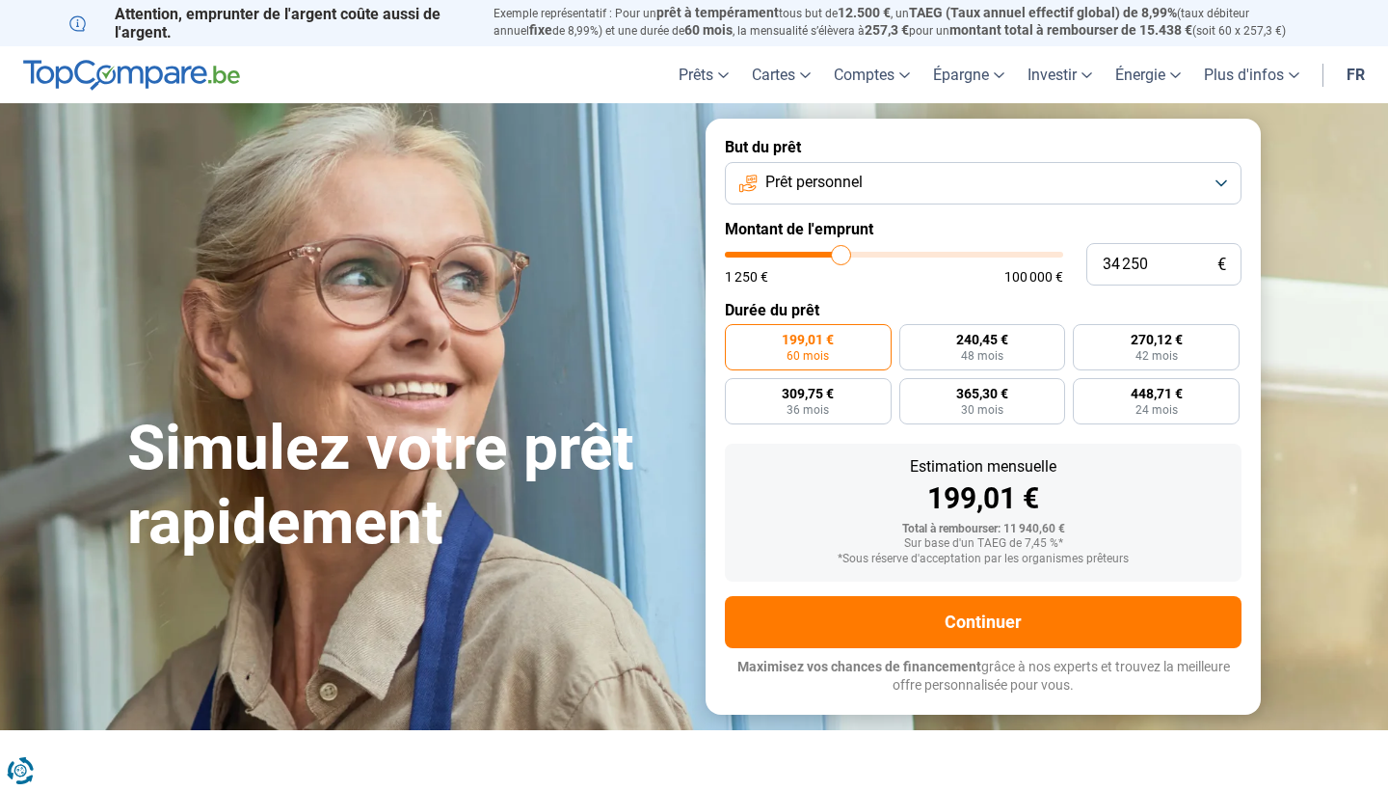
type input "34500"
type input "35 000"
type input "35000"
type input "35 250"
type input "35250"
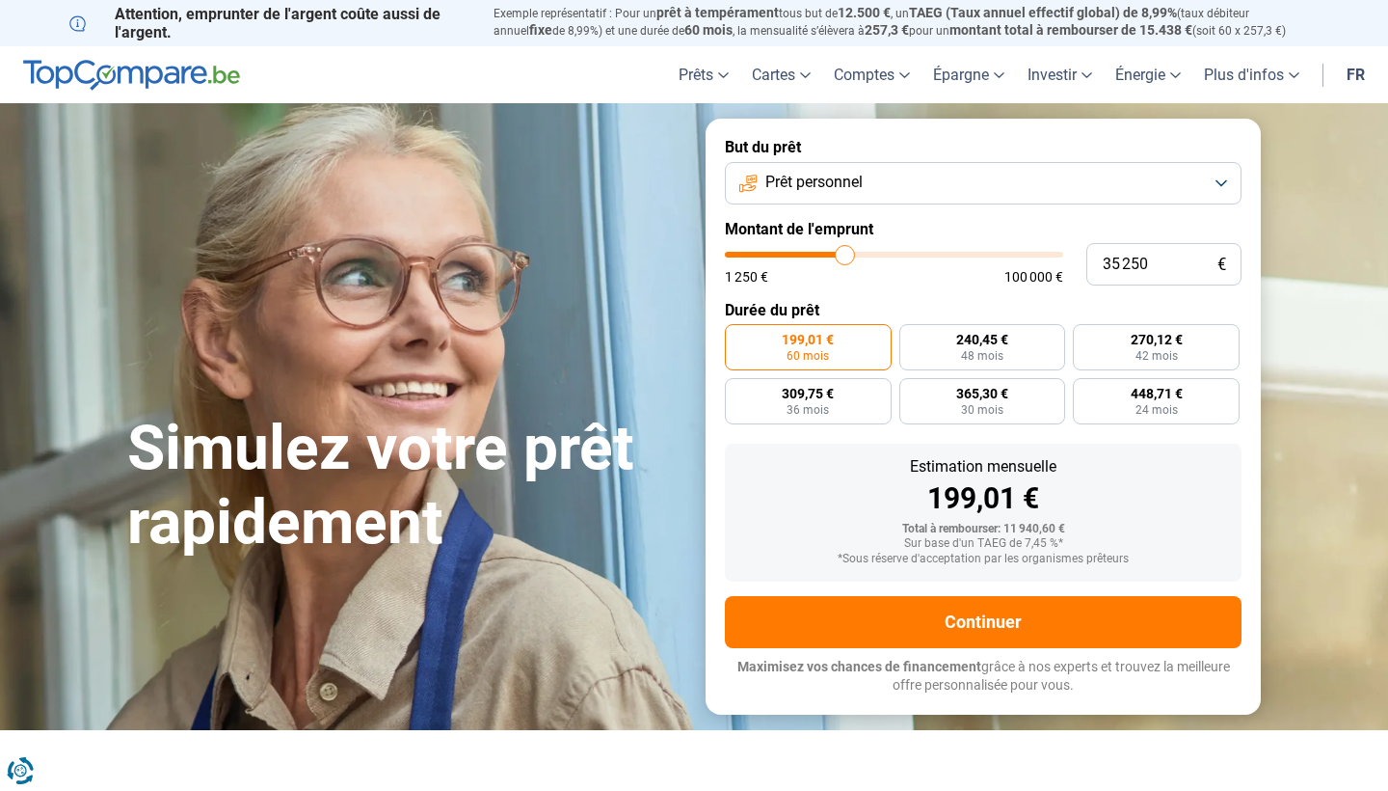
type input "35 750"
type input "35750"
type input "36 500"
type input "36500"
type input "37 250"
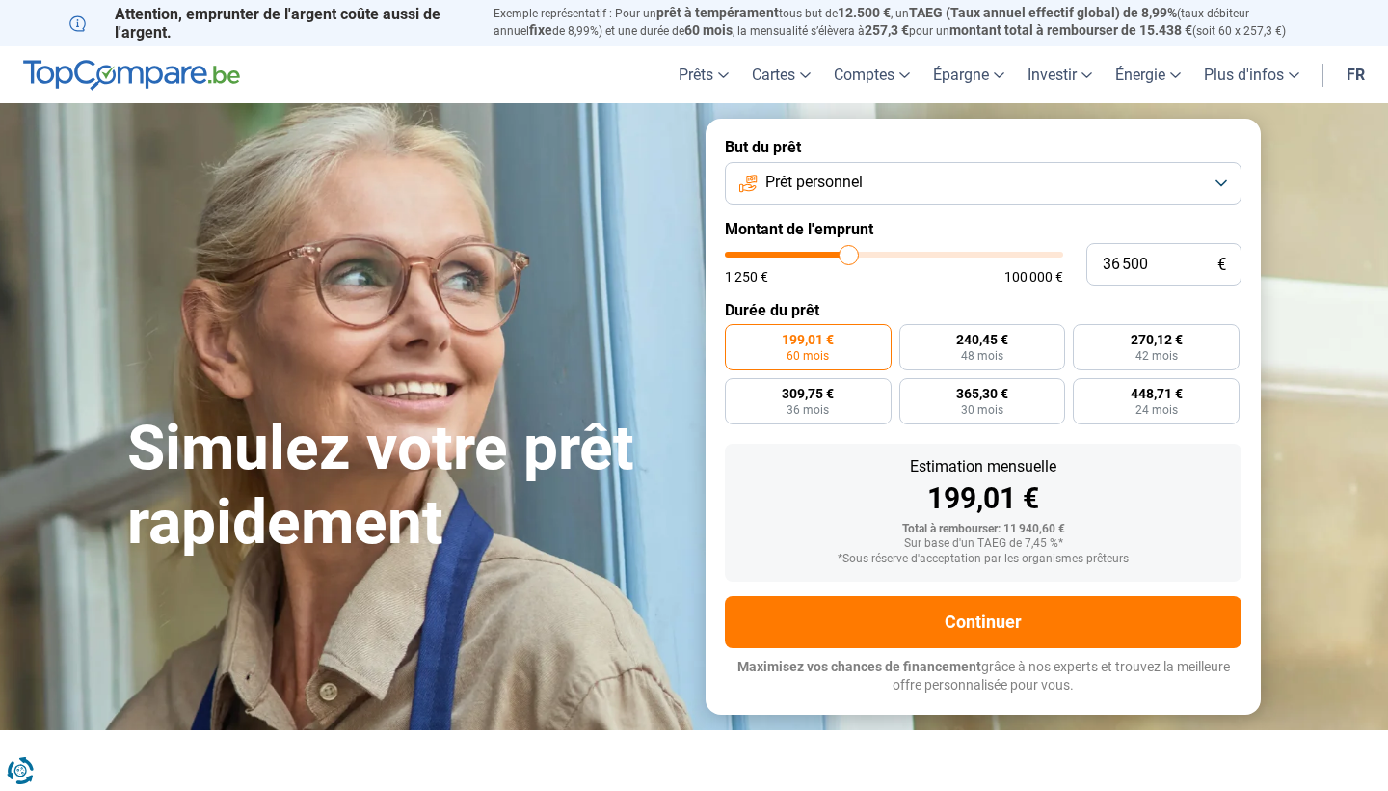
type input "37250"
type input "38 000"
type input "38000"
type input "38 750"
type input "38750"
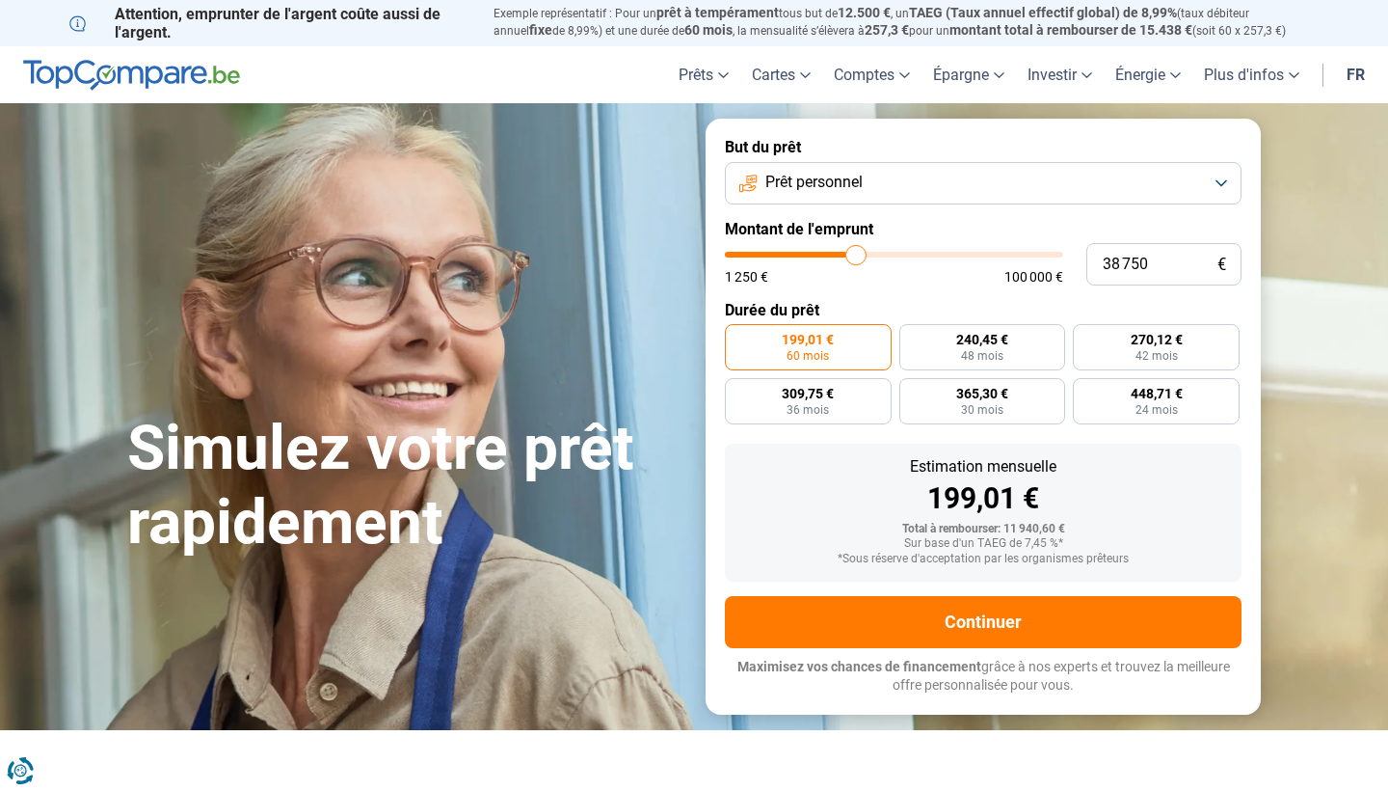
type input "39 750"
type input "39750"
type input "40 250"
type input "40250"
type input "40 750"
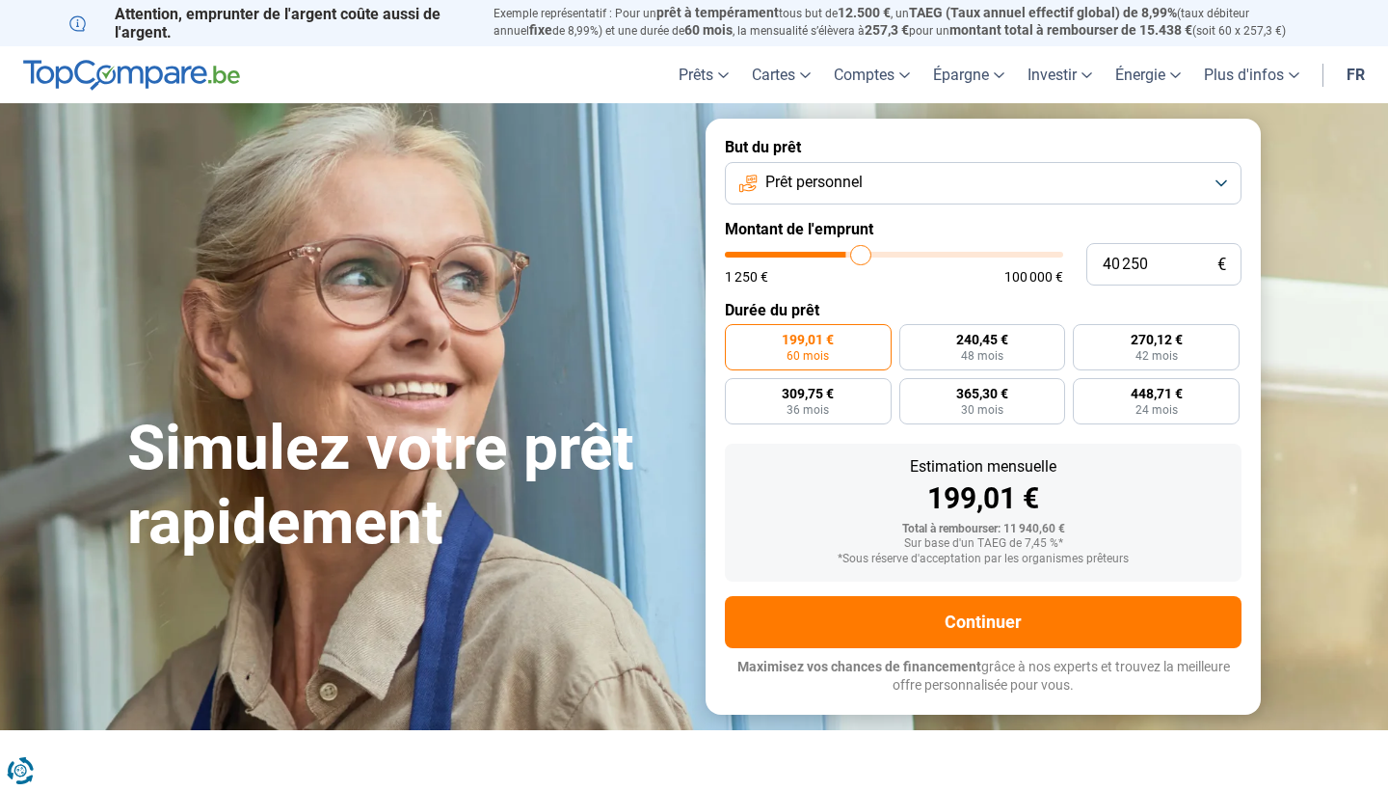
type input "40750"
type input "41 250"
type input "41250"
type input "41 750"
type input "41750"
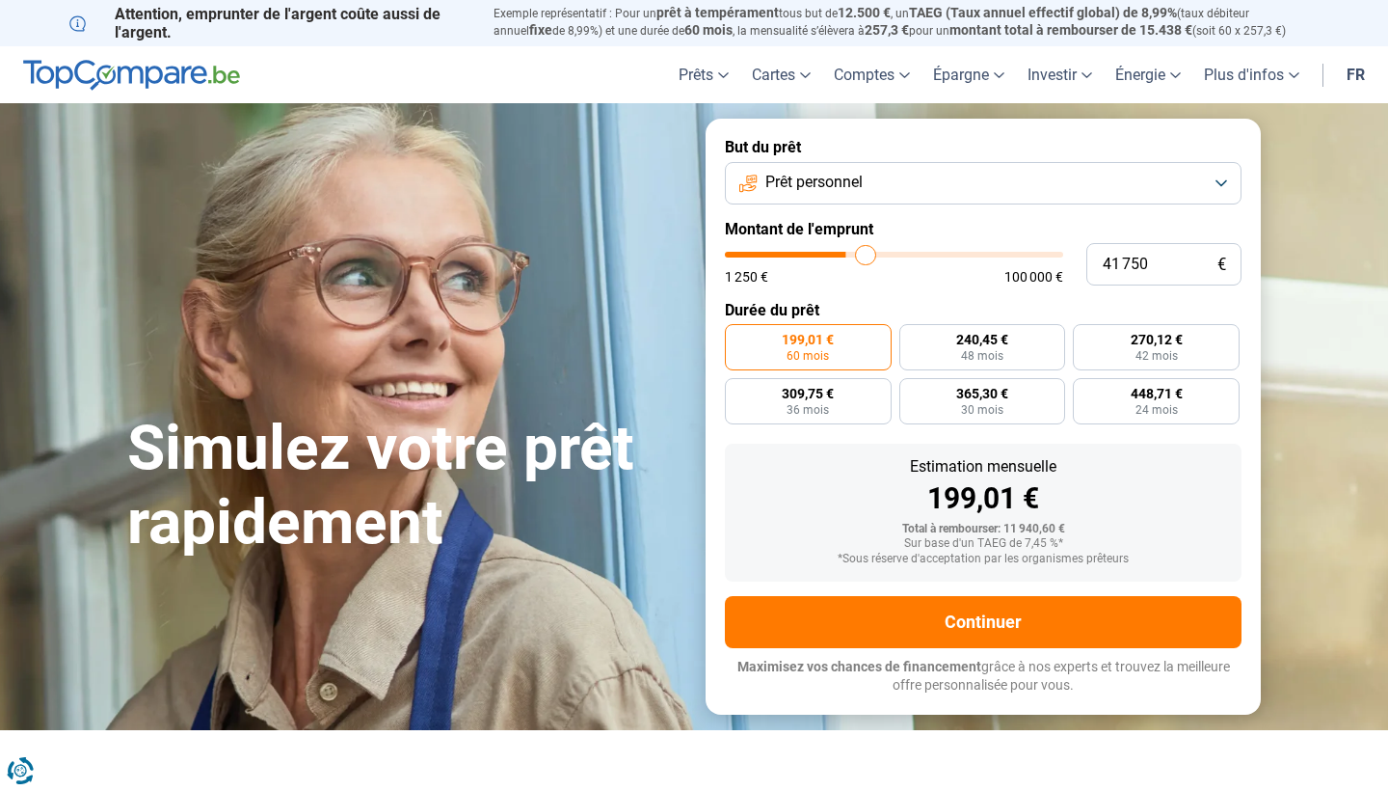
type input "42 000"
type input "42000"
type input "42 250"
type input "42250"
type input "42 750"
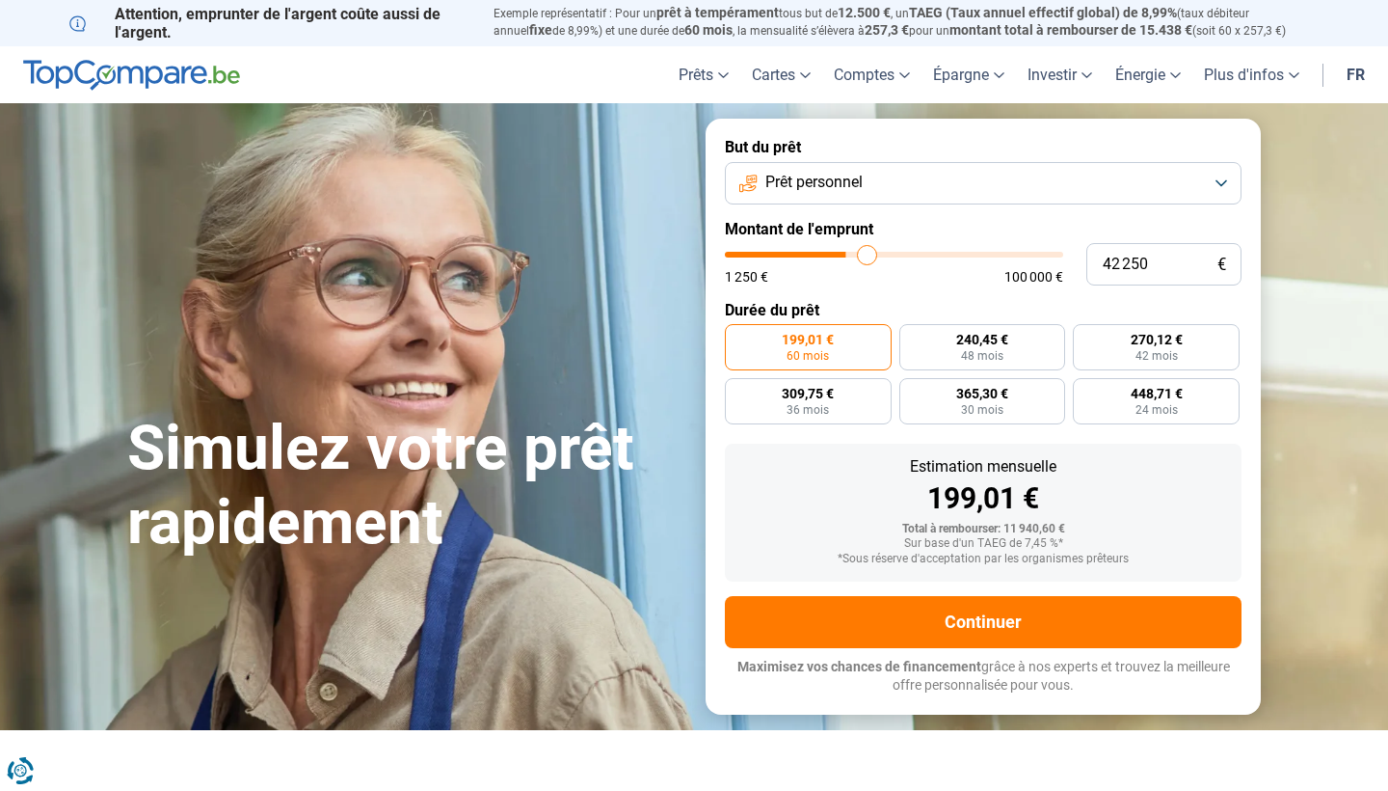
type input "42750"
type input "43 000"
type input "43000"
type input "43 250"
type input "43250"
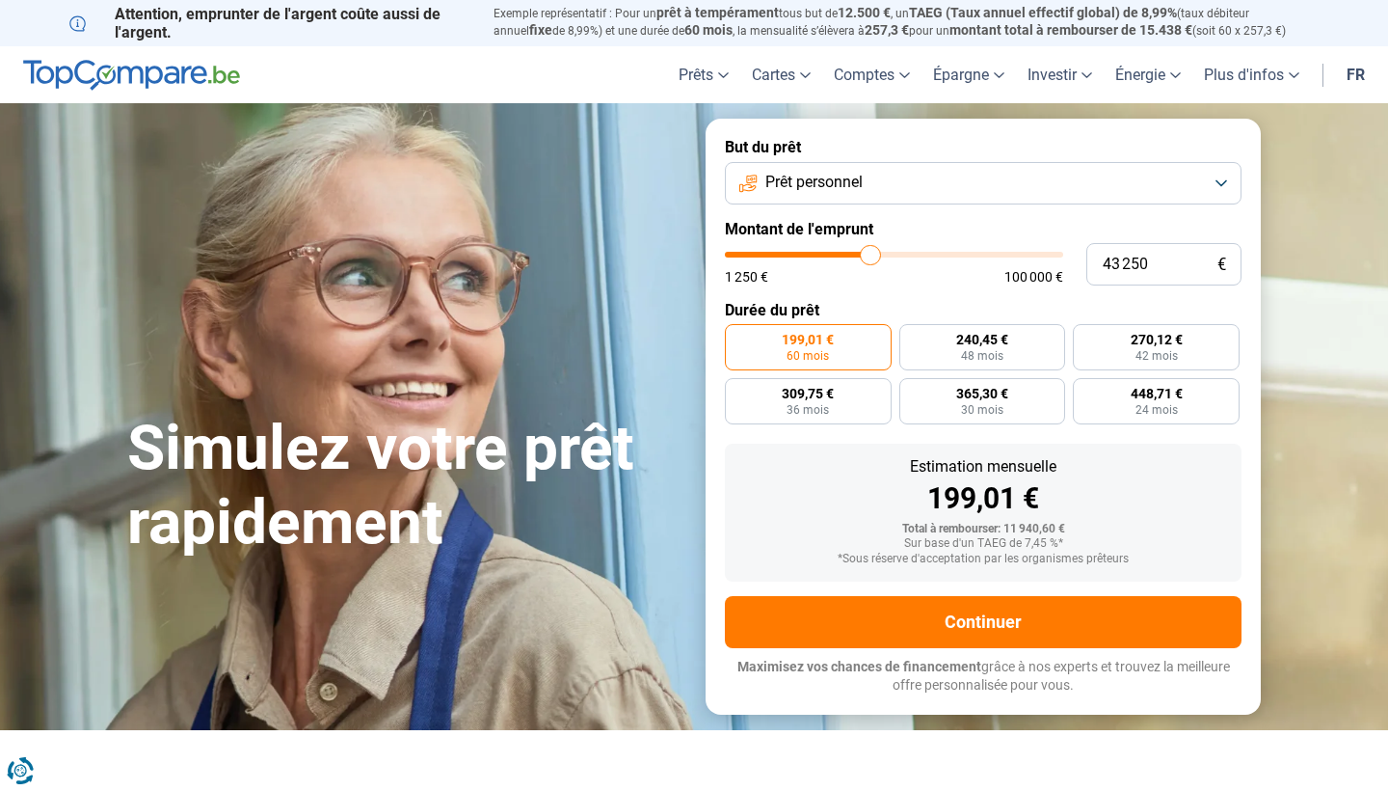
type input "44 250"
type input "44250"
type input "45 250"
type input "45250"
type input "46 750"
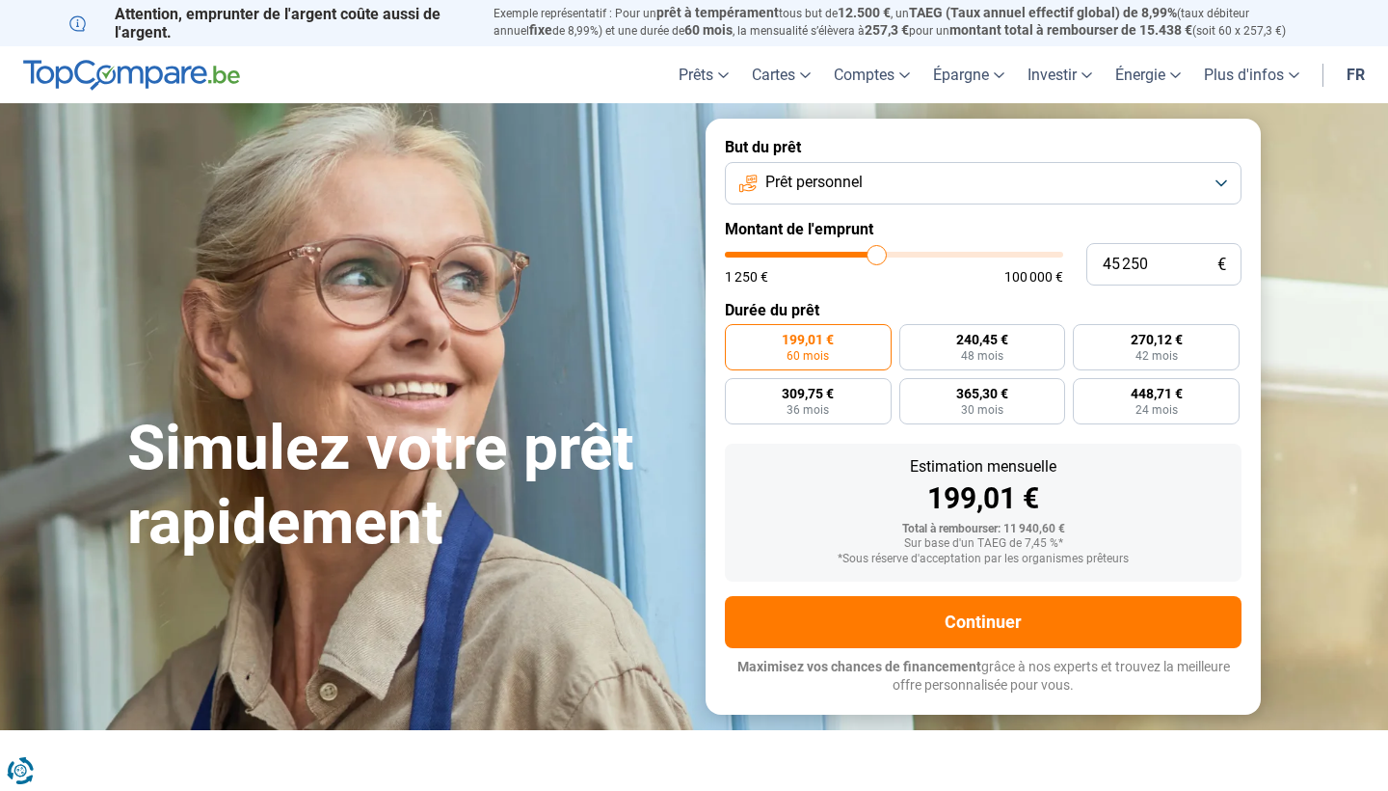
type input "46750"
type input "48 250"
type input "48250"
type input "49 500"
type input "49500"
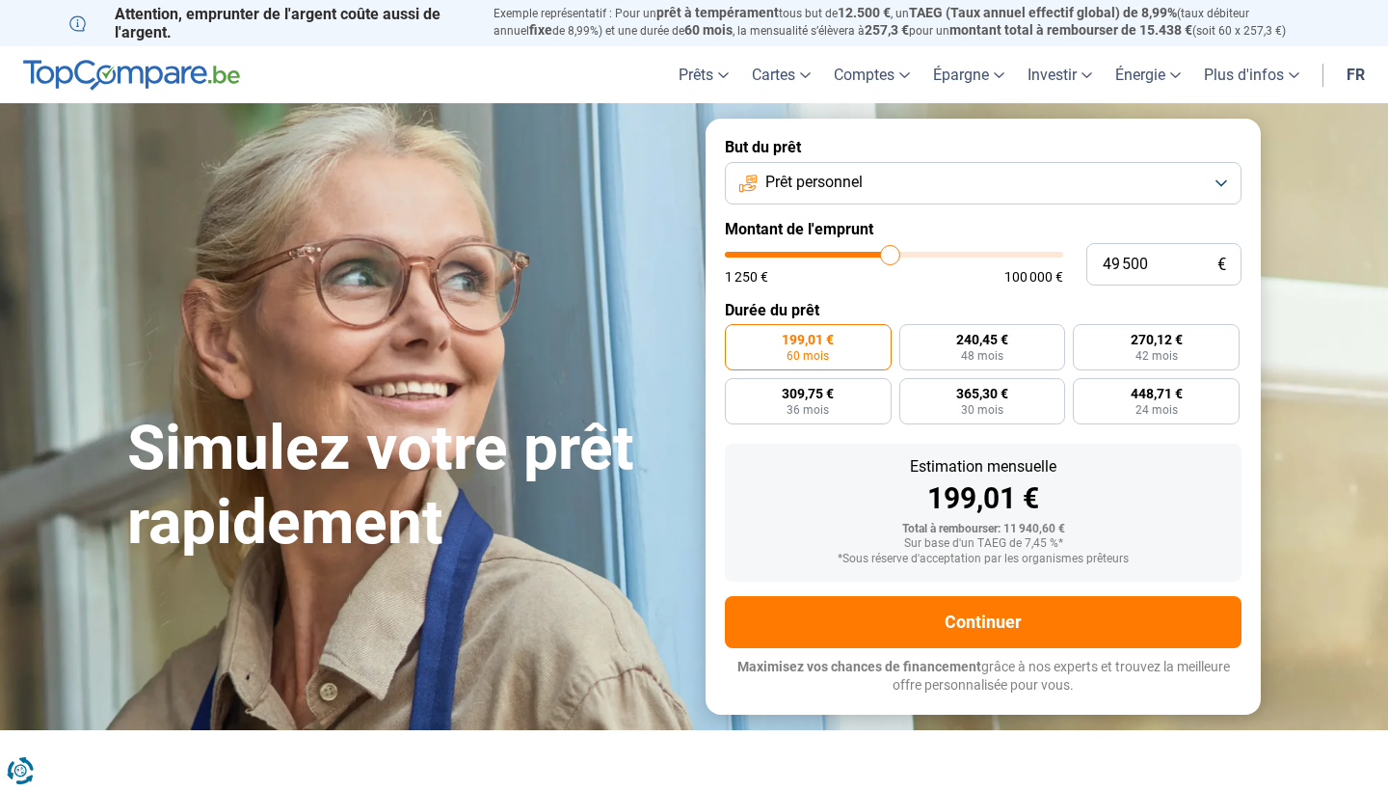
type input "50 750"
type input "50750"
type input "52 000"
type input "52000"
type input "52 250"
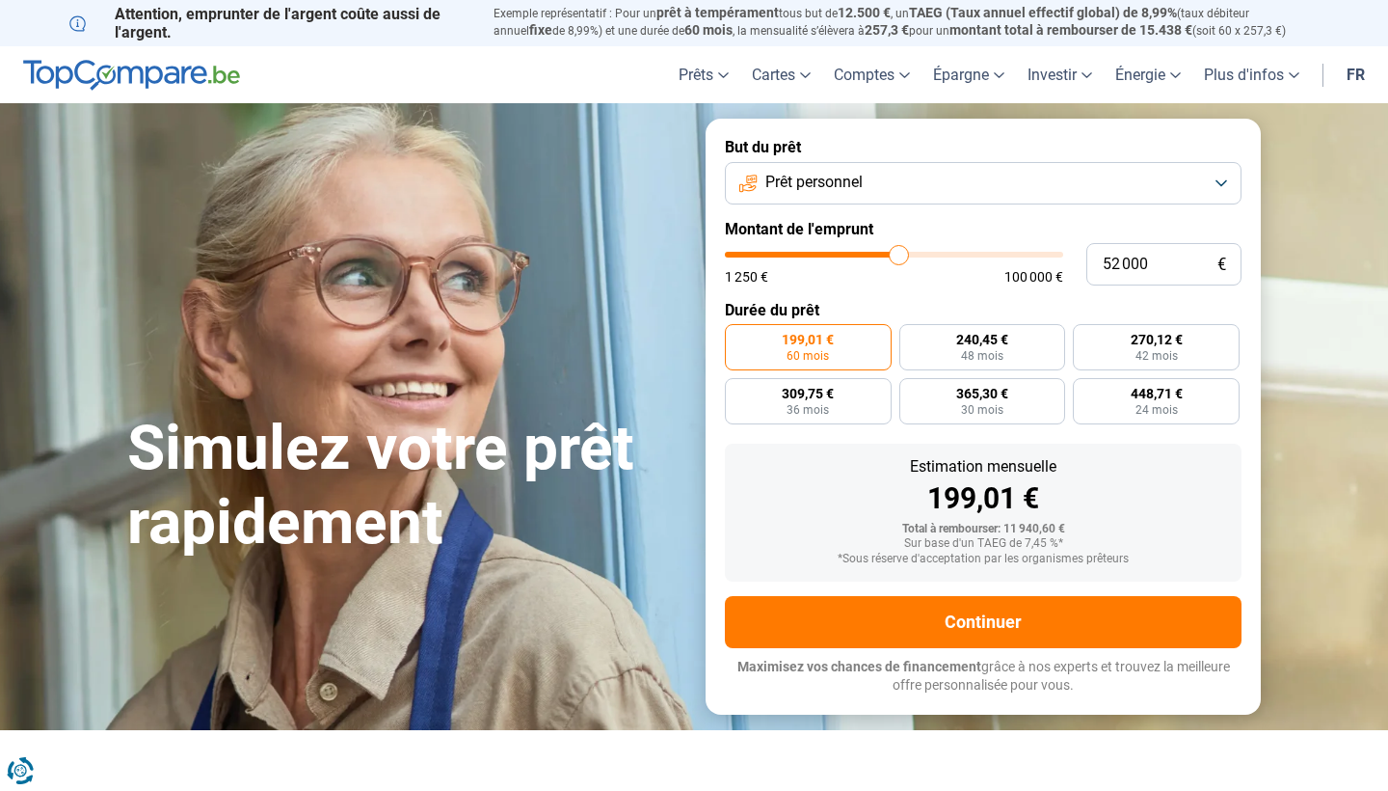
type input "52250"
type input "52 500"
type input "52500"
type input "52 750"
type input "52750"
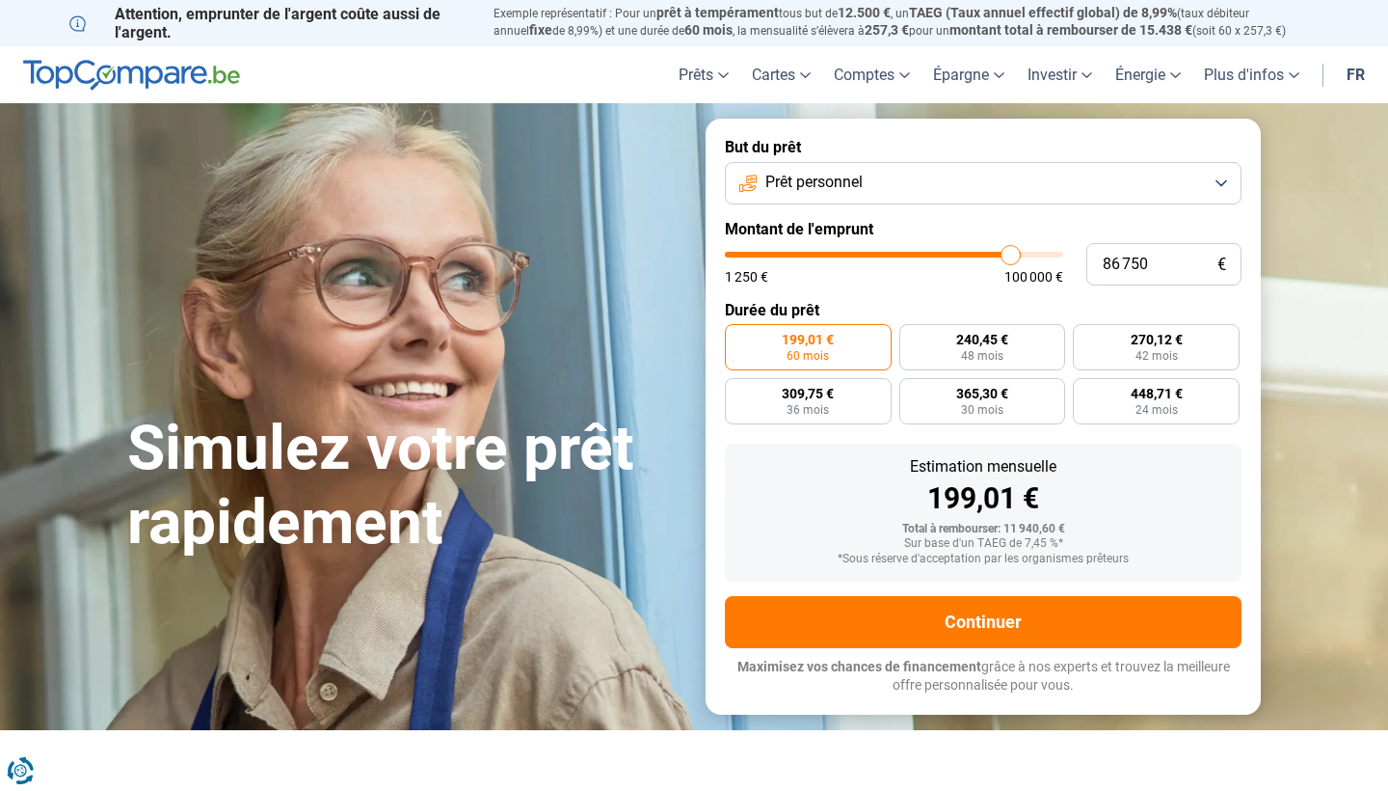
drag, startPoint x: 765, startPoint y: 256, endPoint x: 1010, endPoint y: 231, distance: 247.1
click at [1010, 231] on form "But du prêt Prêt personnel Montant de l'emprunt 86 750 € 1 250 € 100 000 € Duré…" at bounding box center [983, 416] width 555 height 595
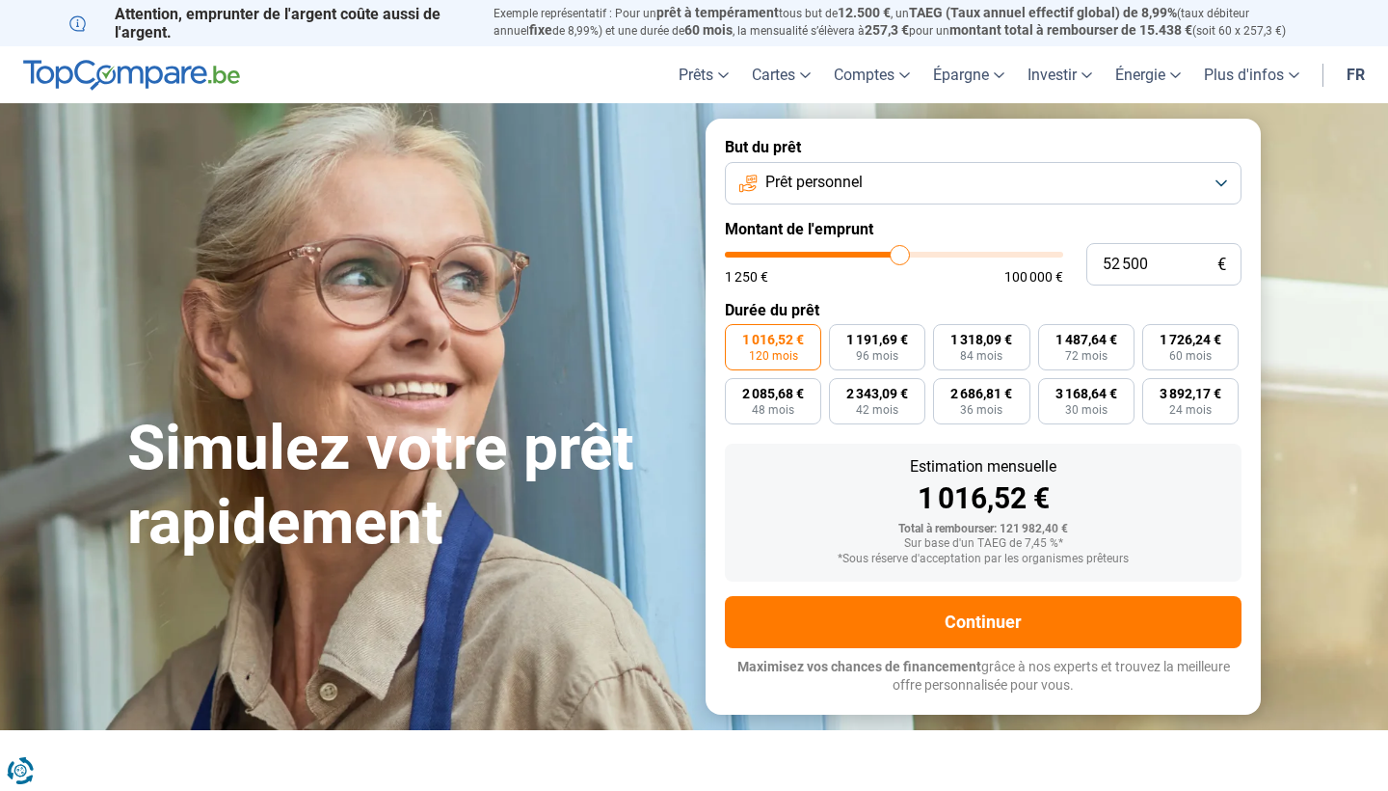
drag, startPoint x: 1014, startPoint y: 251, endPoint x: 901, endPoint y: 239, distance: 114.4
click at [901, 239] on form "But du prêt Prêt personnel Montant de l'emprunt 52 500 € 1 250 € 100 000 € Duré…" at bounding box center [983, 416] width 555 height 595
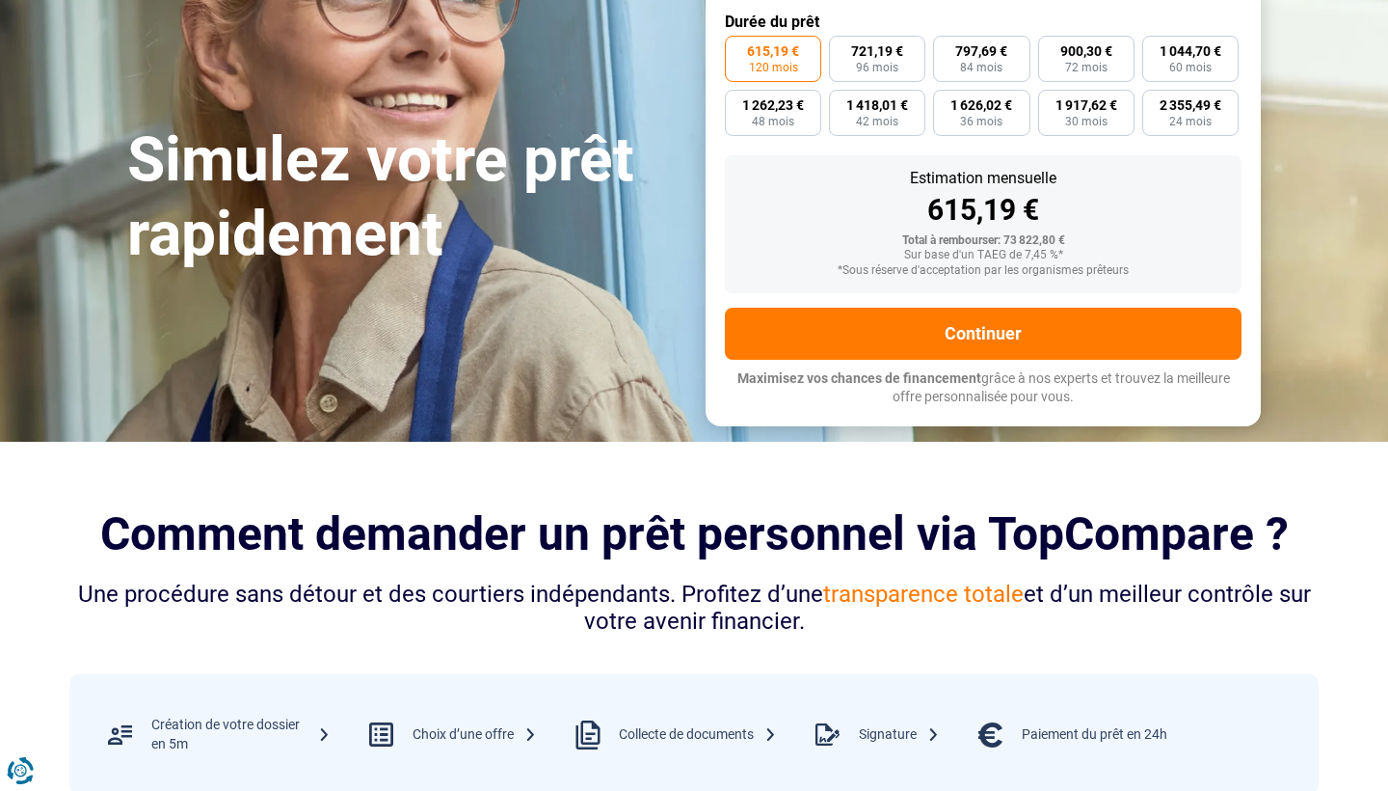
scroll to position [289, 0]
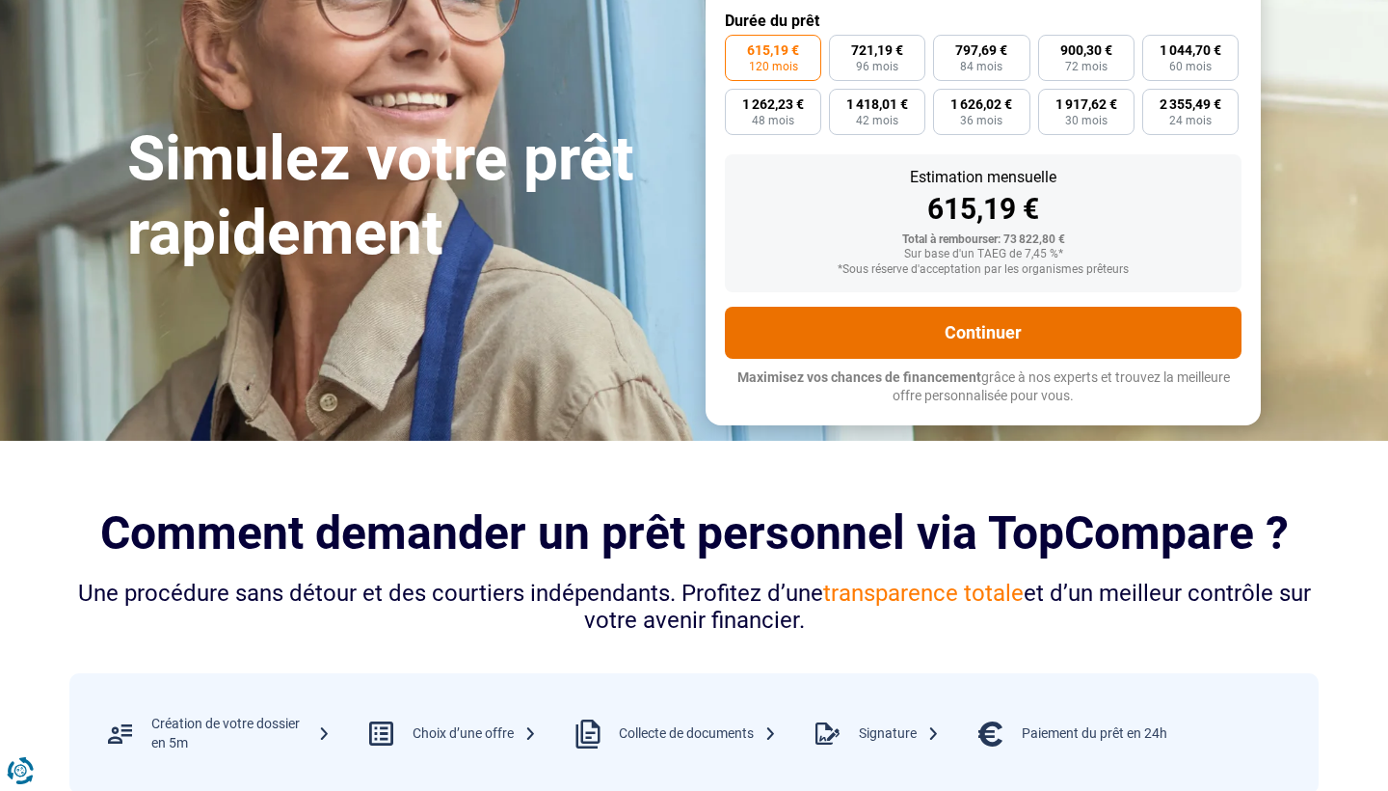
click at [929, 341] on button "Continuer" at bounding box center [983, 333] width 517 height 52
